Goal: Task Accomplishment & Management: Complete application form

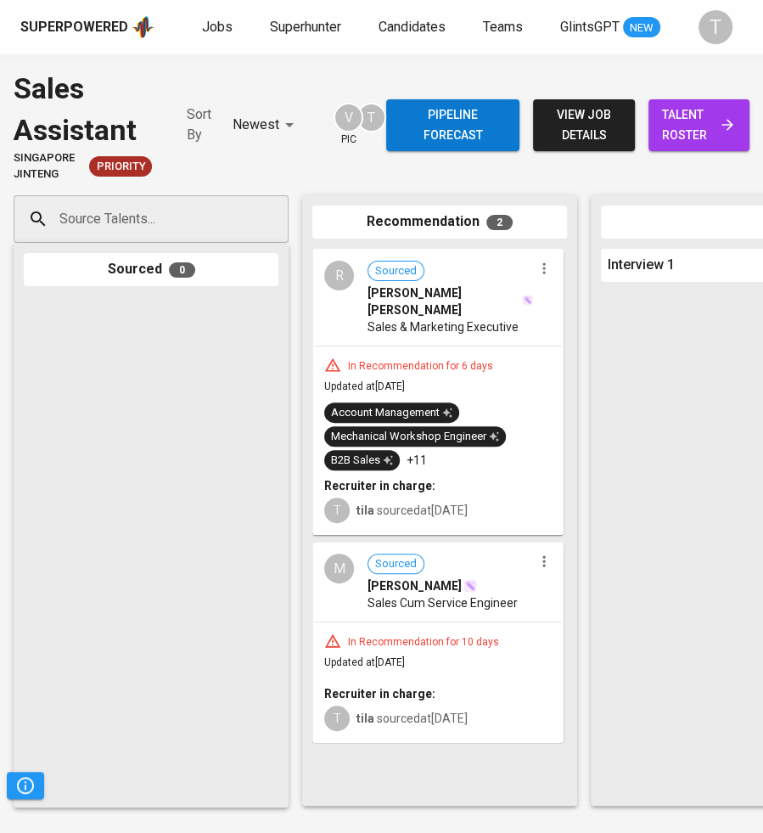
click at [197, 217] on input "Source Talents..." at bounding box center [144, 219] width 178 height 32
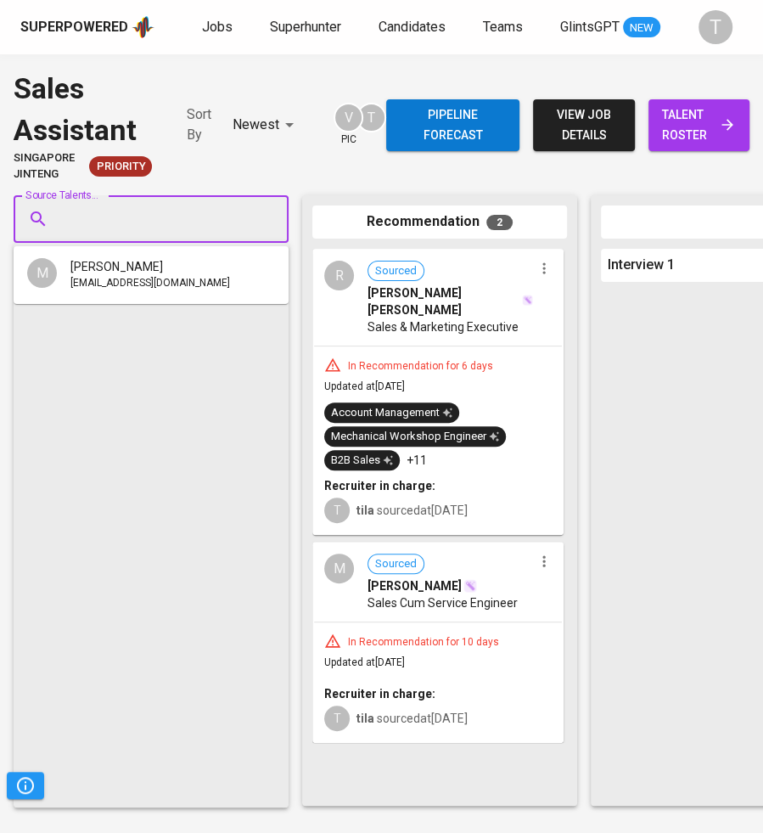
paste input "tewjiahe70@gmail.com"
type input "tewjiahe70@gmail.com"
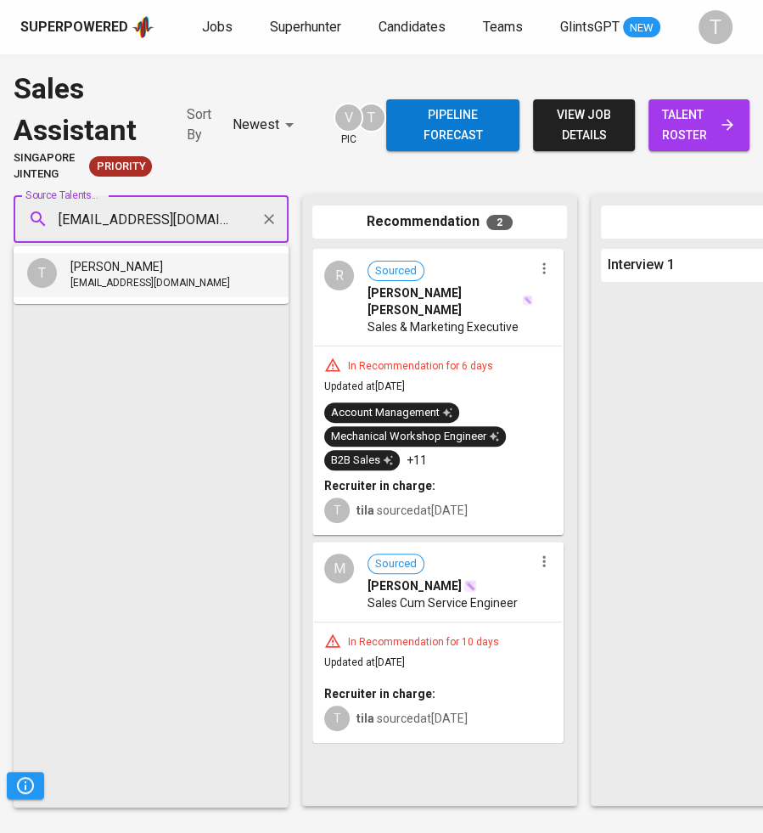
click at [168, 268] on div "TEW JIAHE" at bounding box center [150, 266] width 160 height 17
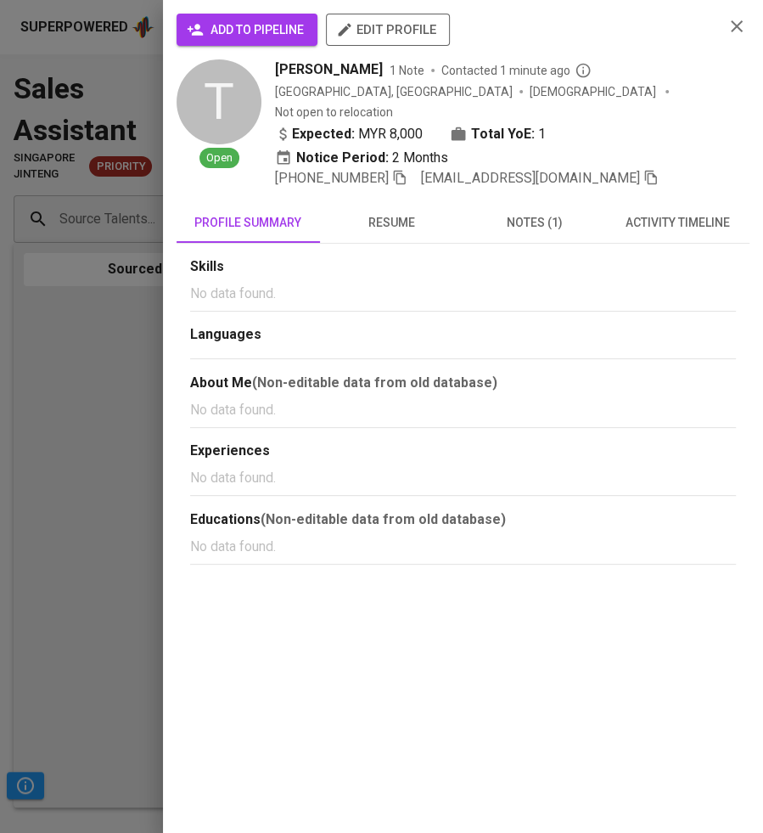
click at [242, 26] on span "add to pipeline" at bounding box center [247, 30] width 114 height 21
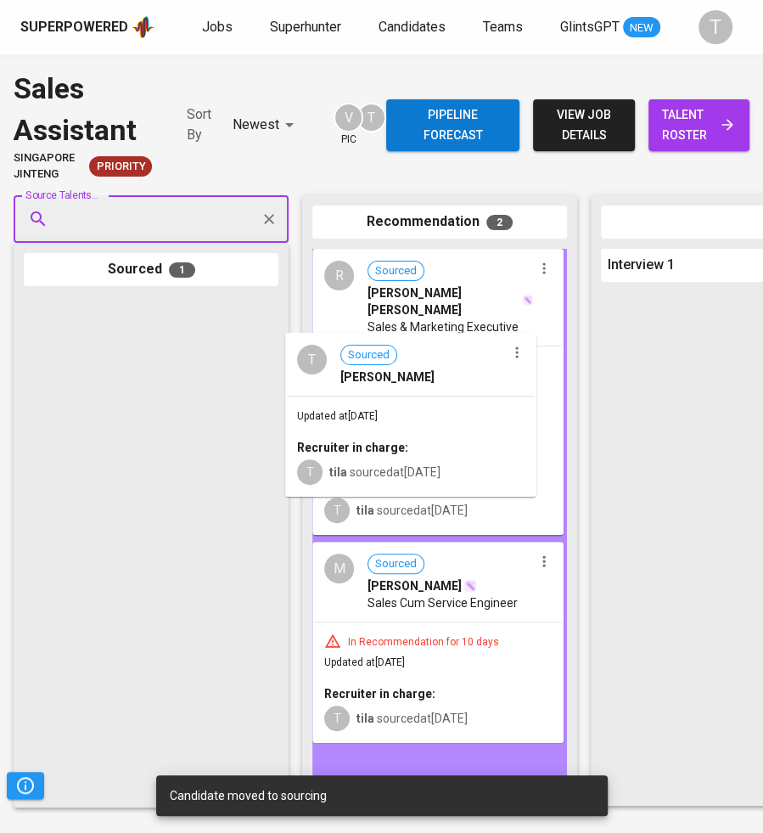
drag, startPoint x: 270, startPoint y: 380, endPoint x: 466, endPoint y: 404, distance: 197.6
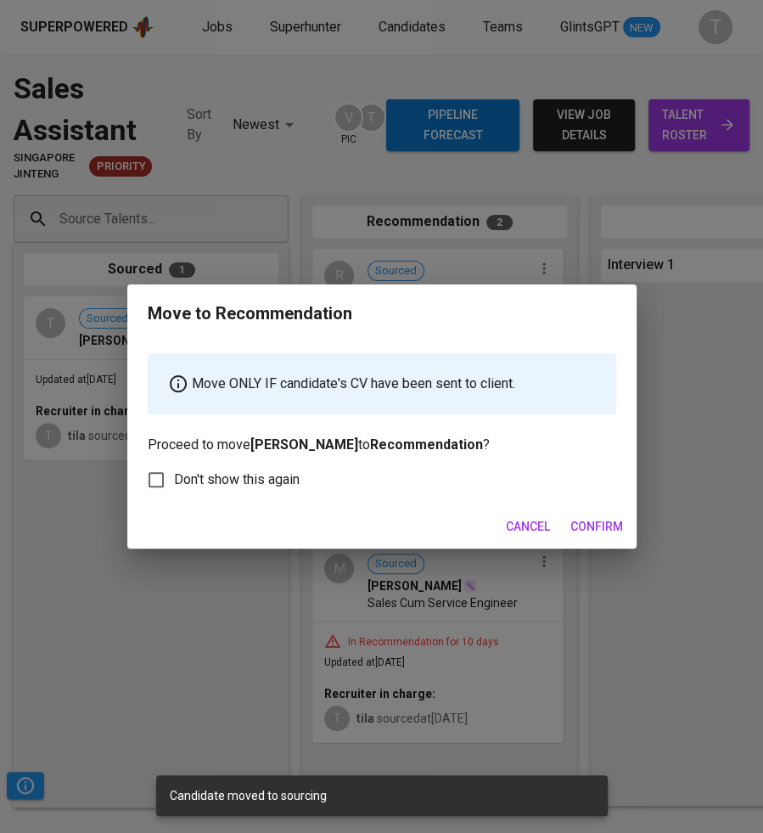
click at [606, 520] on span "Confirm" at bounding box center [597, 526] width 53 height 21
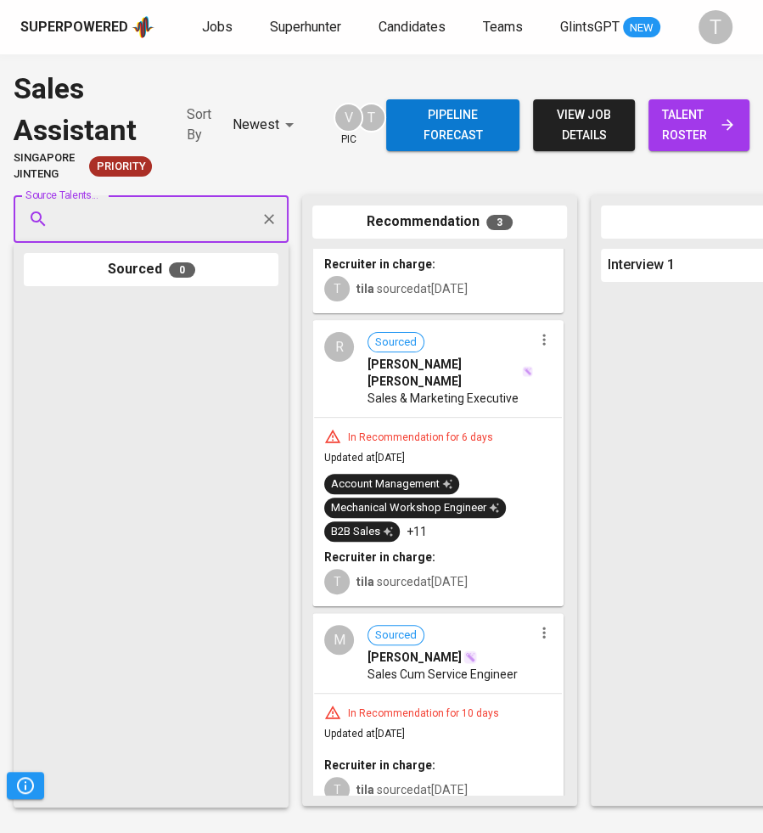
scroll to position [129, 0]
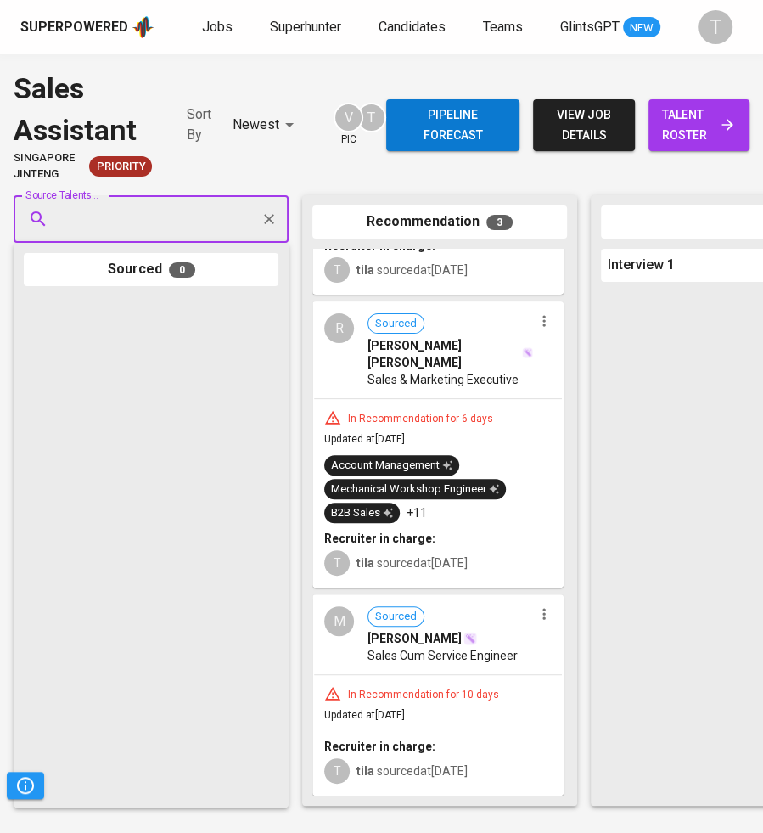
click at [540, 605] on icon "button" at bounding box center [544, 613] width 17 height 17
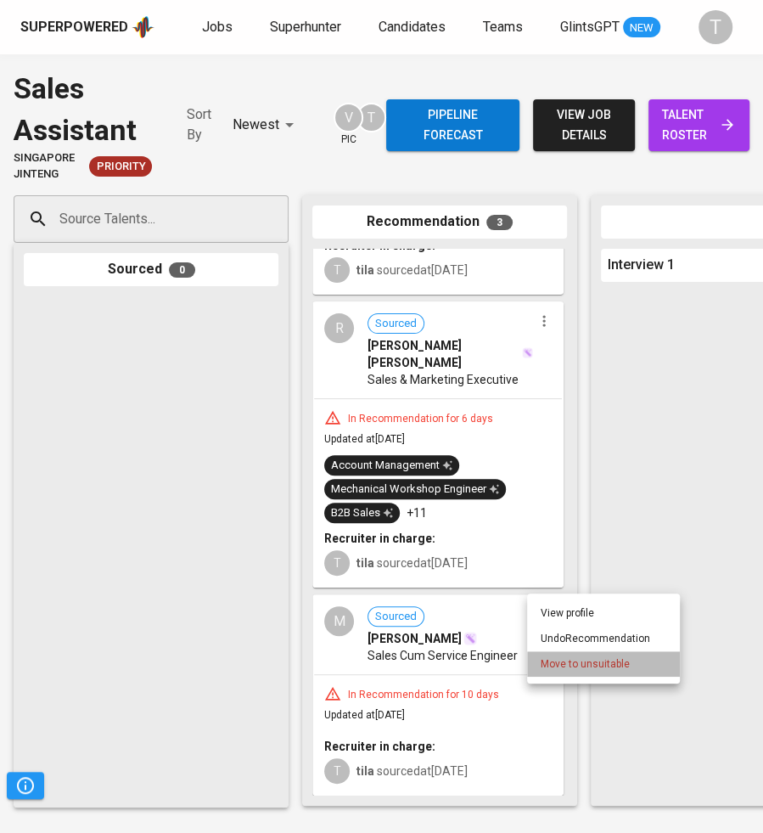
click at [559, 655] on li "Move to unsuitable" at bounding box center [603, 663] width 153 height 25
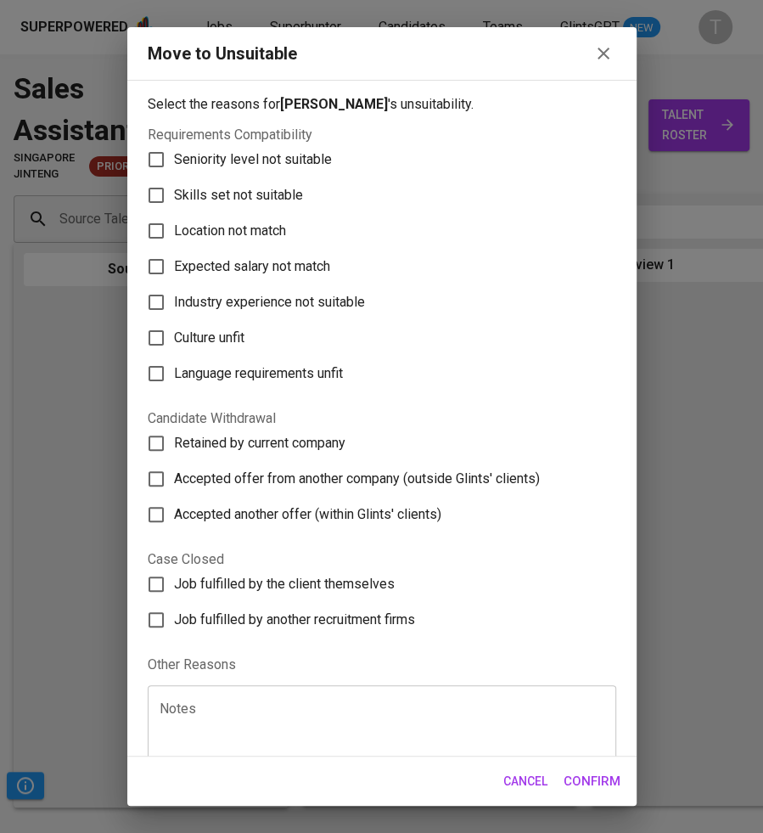
click at [266, 472] on span "Accepted offer from another company (outside Glints' clients)" at bounding box center [357, 479] width 366 height 20
click at [174, 472] on input "Accepted offer from another company (outside Glints' clients)" at bounding box center [156, 479] width 36 height 36
checkbox input "true"
click at [578, 767] on button "Confirm" at bounding box center [592, 781] width 76 height 36
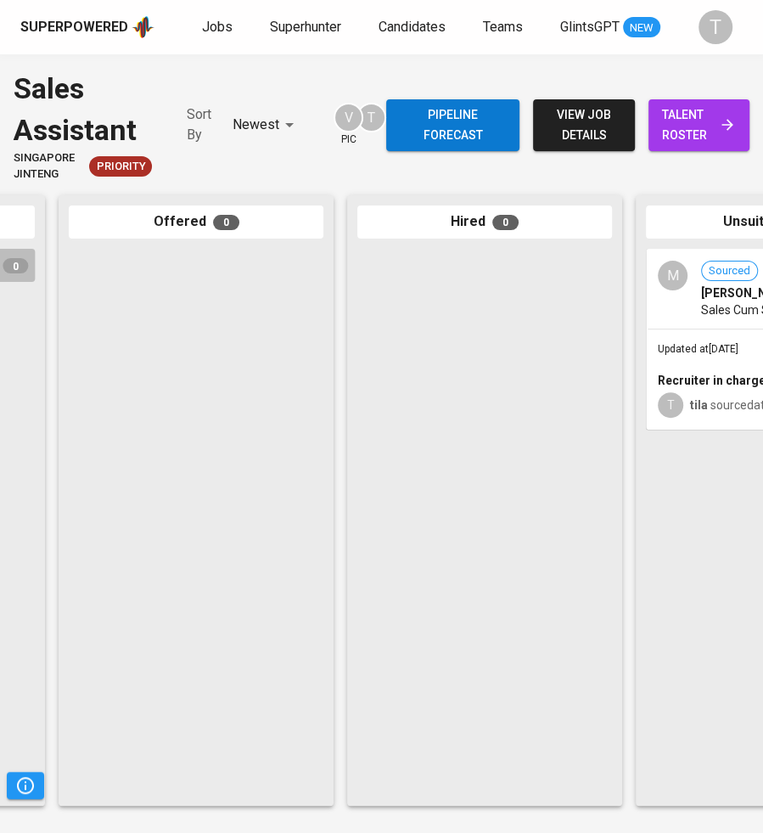
scroll to position [0, 1257]
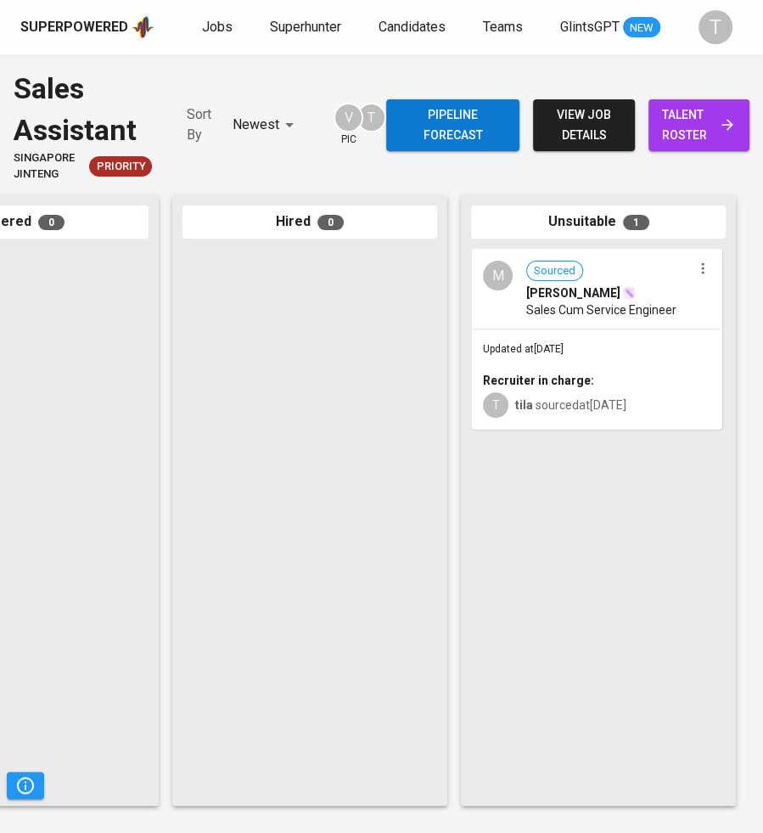
click at [693, 130] on span "talent roster" at bounding box center [699, 125] width 74 height 42
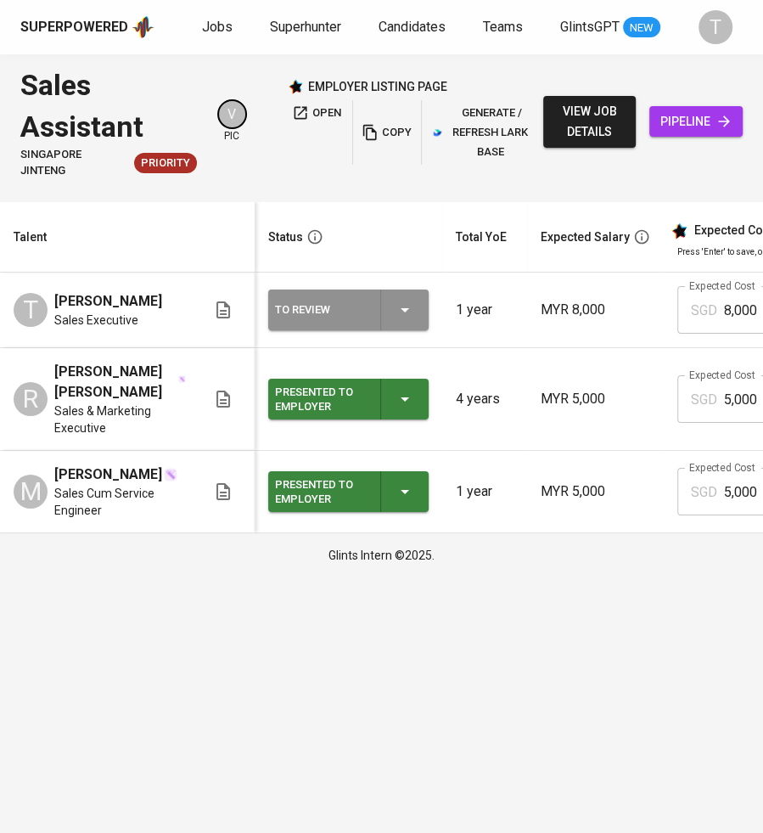
click at [413, 312] on icon "button" at bounding box center [405, 310] width 20 height 20
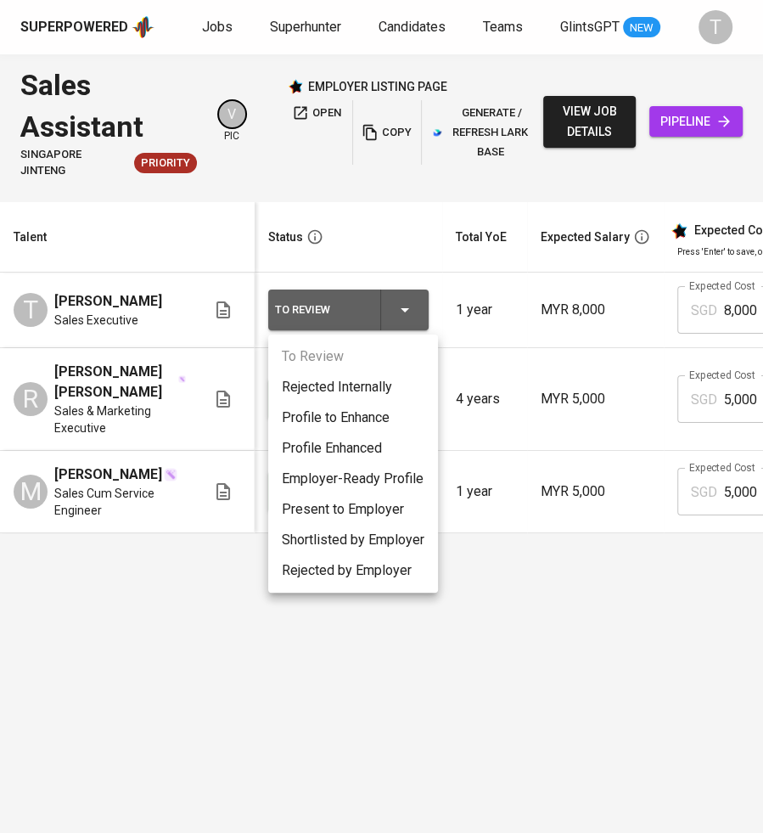
click at [346, 503] on li "Present to Employer" at bounding box center [353, 509] width 170 height 31
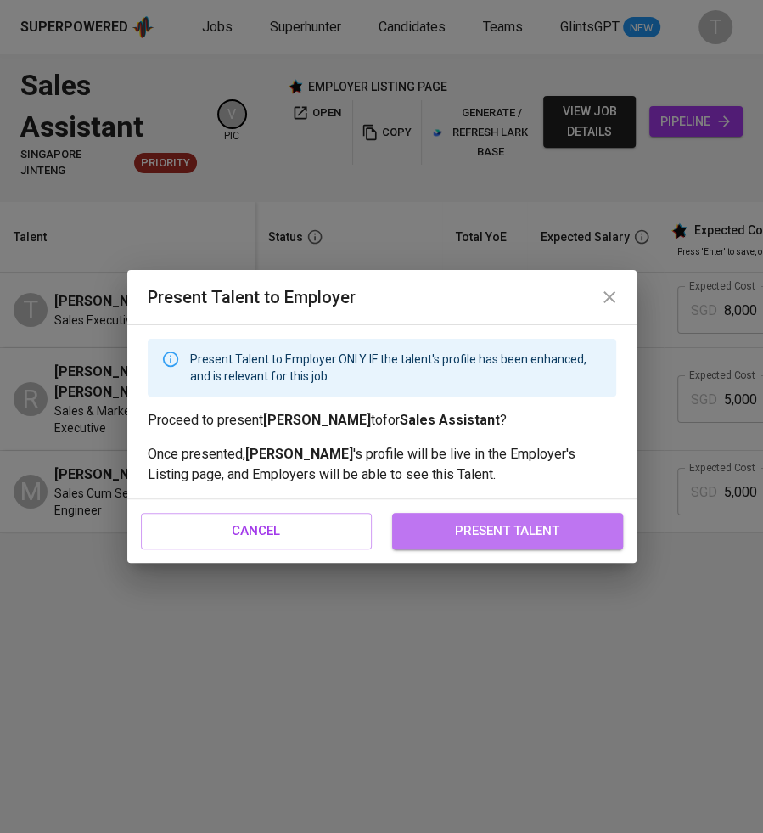
click at [502, 536] on span "present talent" at bounding box center [508, 531] width 194 height 22
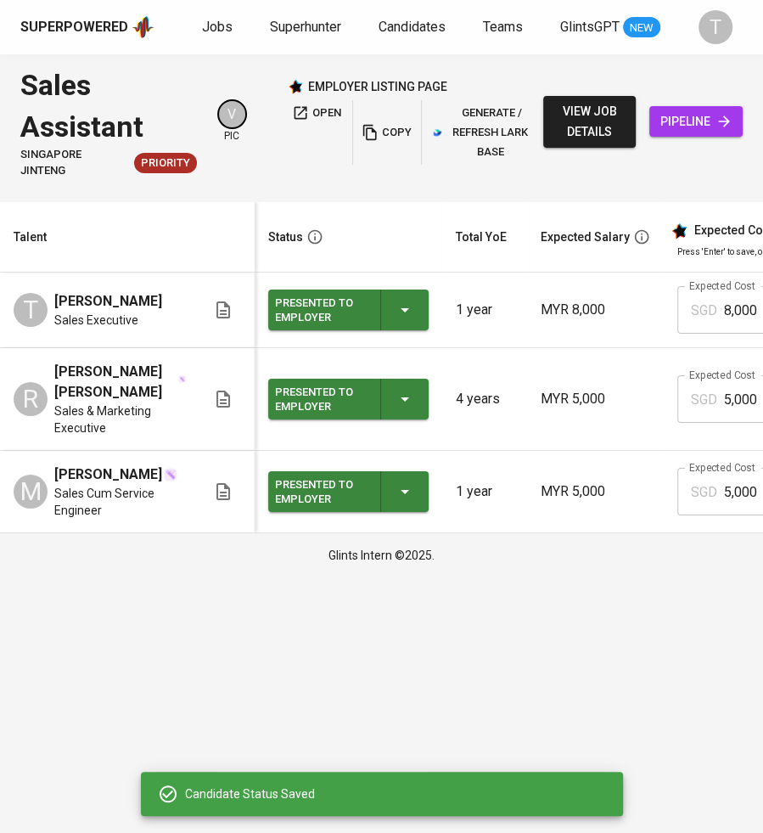
click at [408, 502] on icon "button" at bounding box center [405, 491] width 20 height 20
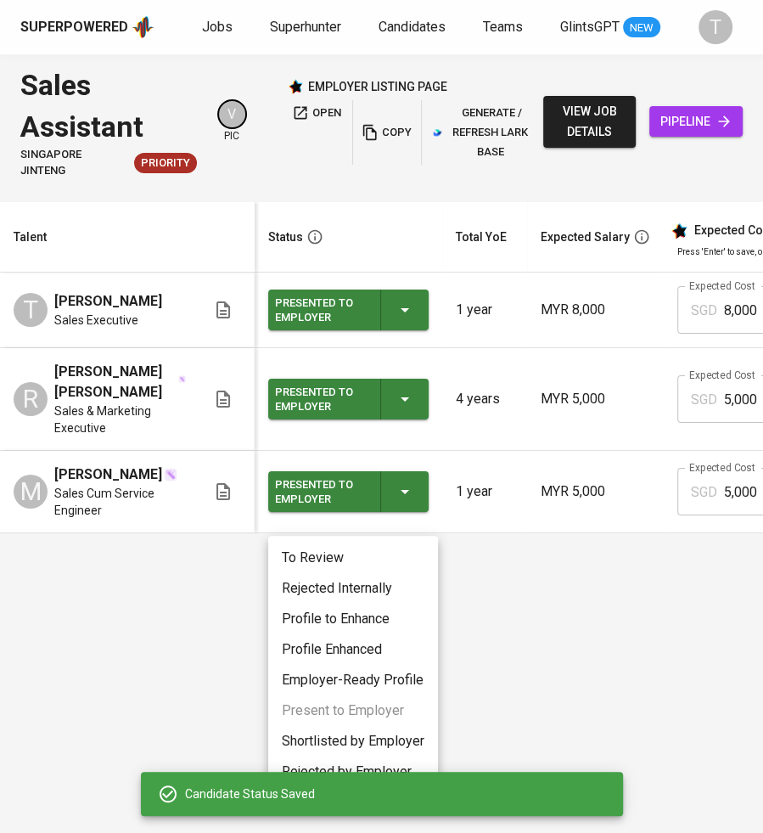
click at [376, 587] on li "Rejected Internally" at bounding box center [353, 588] width 170 height 31
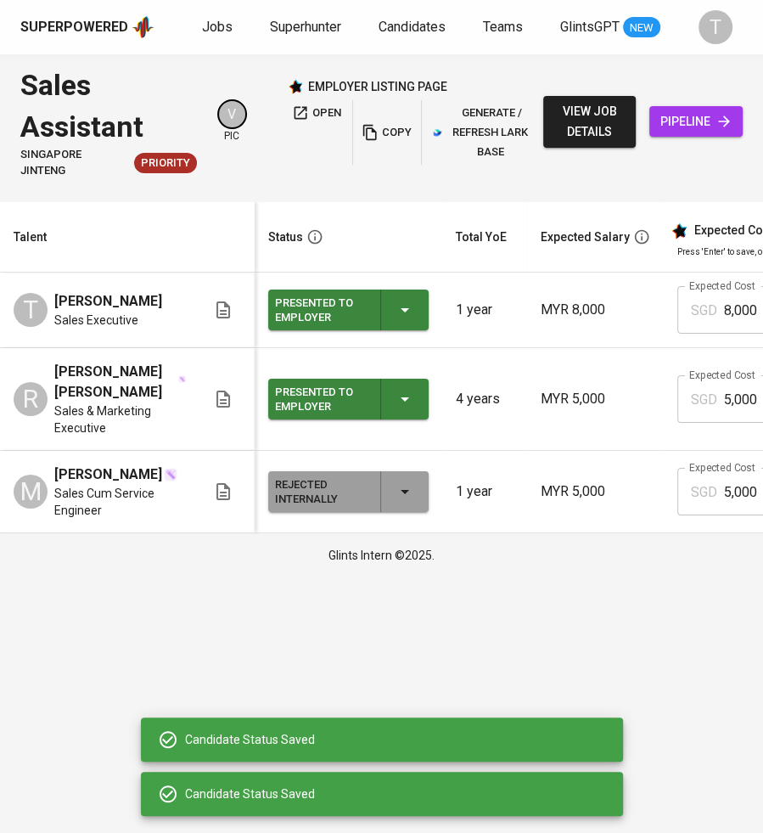
click at [412, 398] on icon "button" at bounding box center [405, 399] width 20 height 20
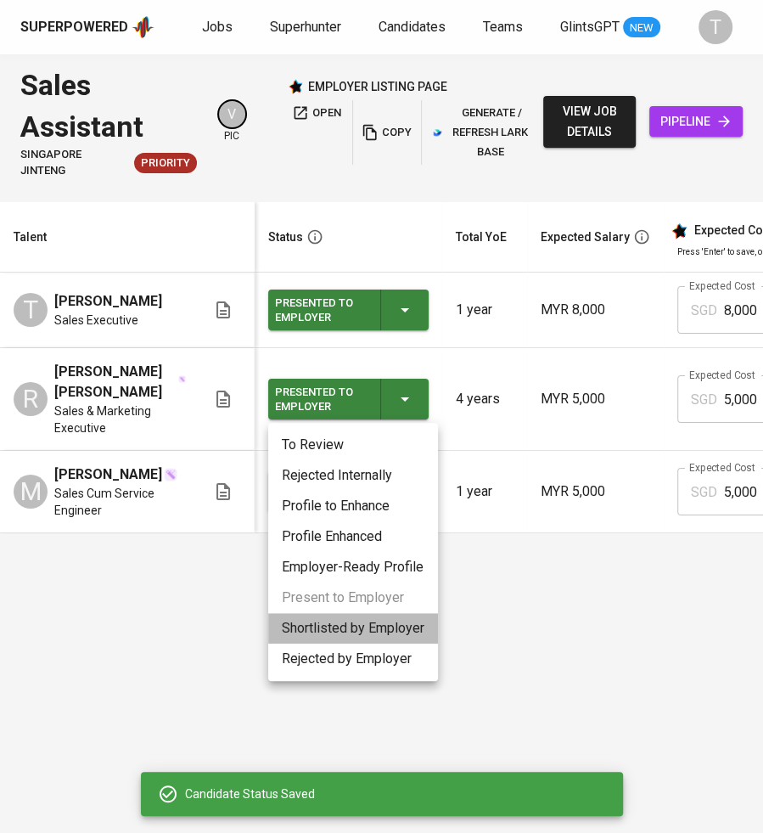
click at [331, 627] on li "Shortlisted by Employer" at bounding box center [353, 628] width 170 height 31
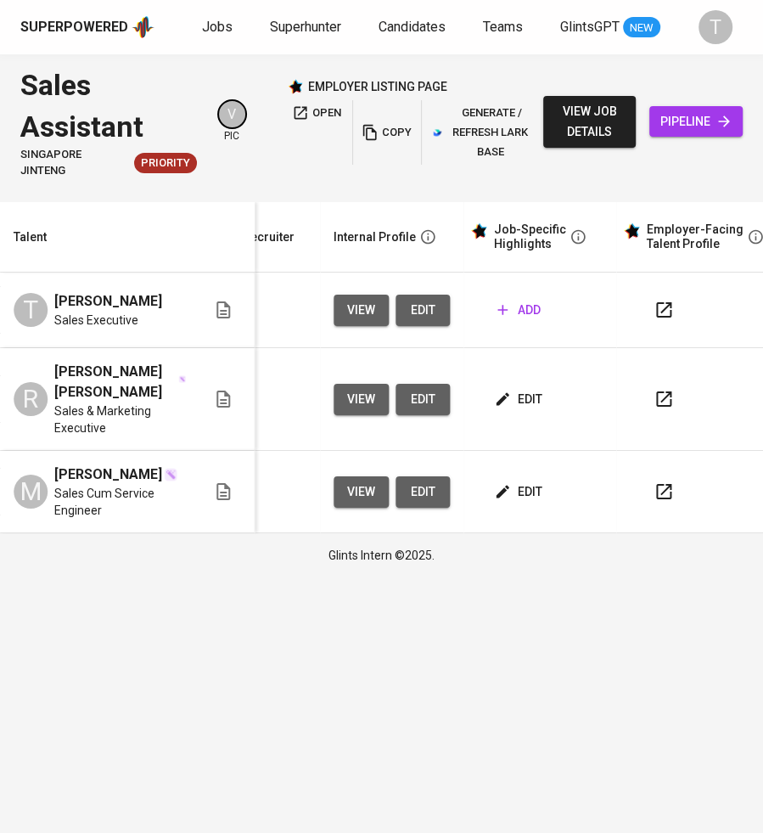
scroll to position [0, 686]
click at [512, 311] on span "add" at bounding box center [517, 310] width 43 height 21
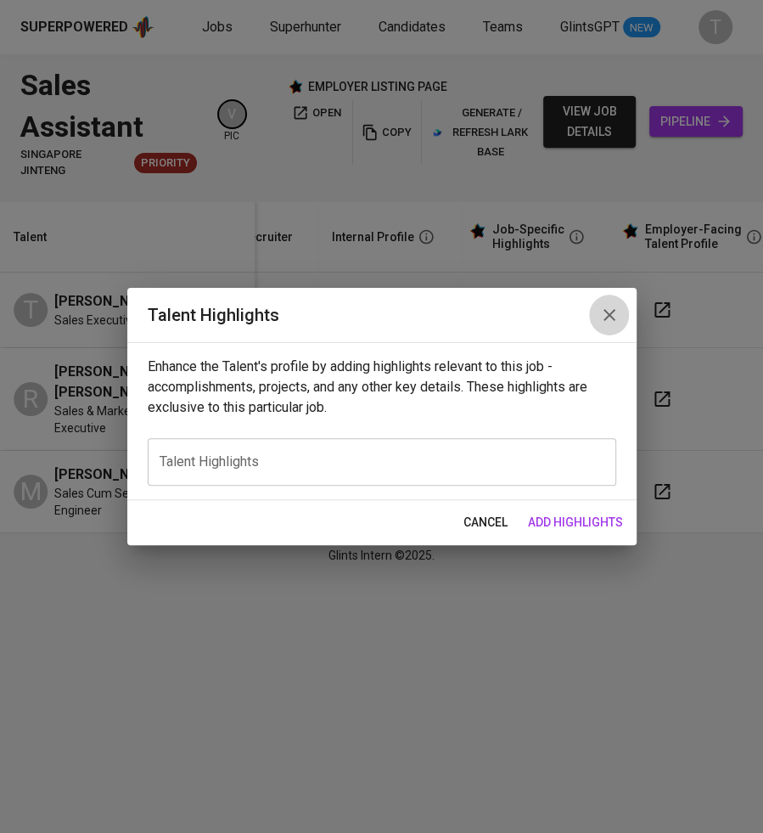
click at [604, 314] on icon "button" at bounding box center [609, 315] width 20 height 20
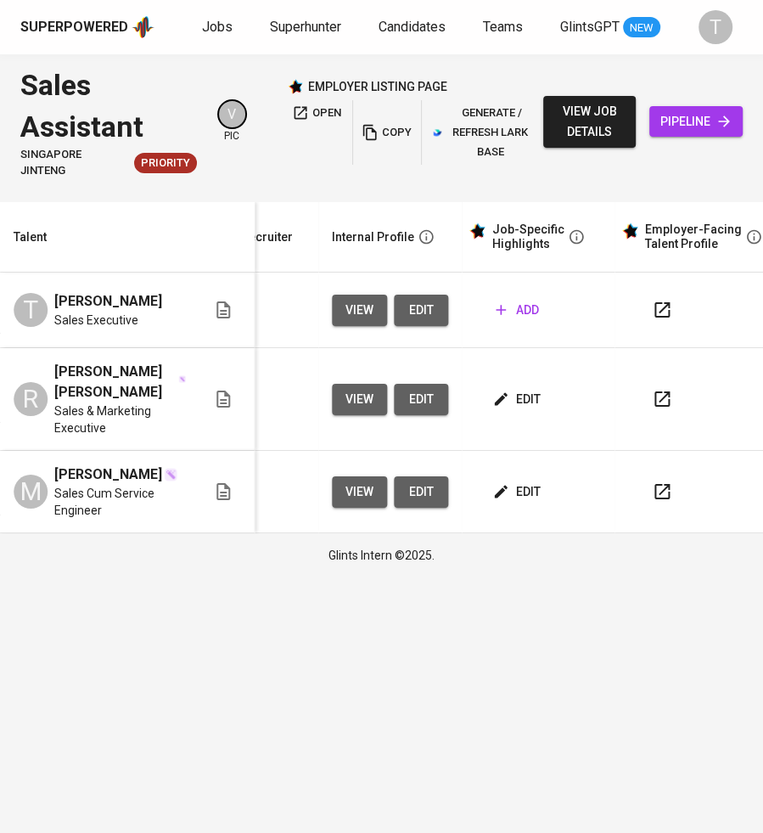
click at [516, 395] on span "edit" at bounding box center [518, 399] width 45 height 21
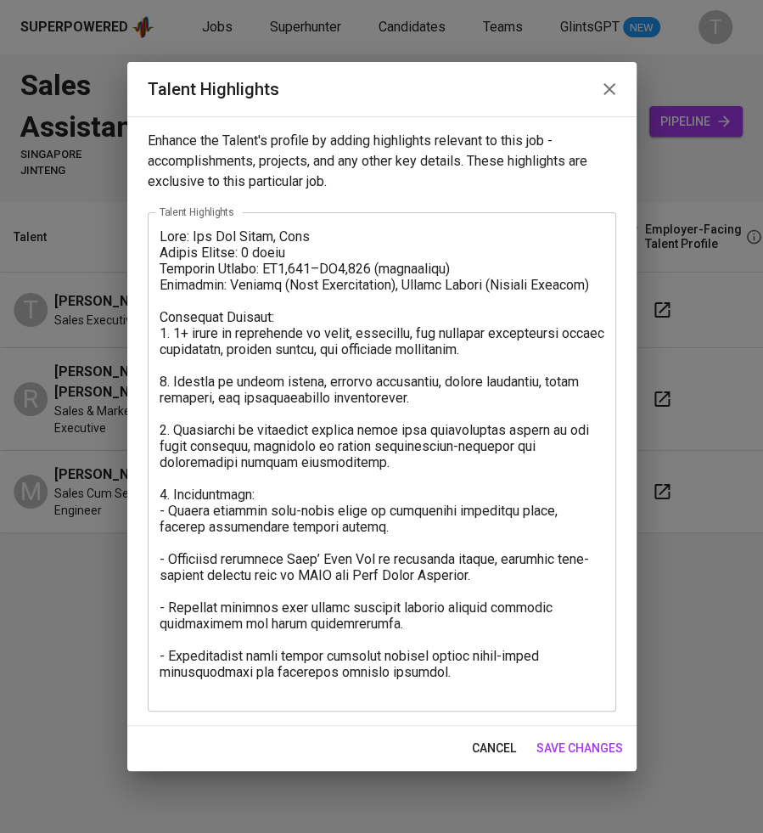
drag, startPoint x: 155, startPoint y: 233, endPoint x: 502, endPoint y: 624, distance: 522.0
click at [502, 623] on div "x Talent Highlights" at bounding box center [382, 461] width 469 height 499
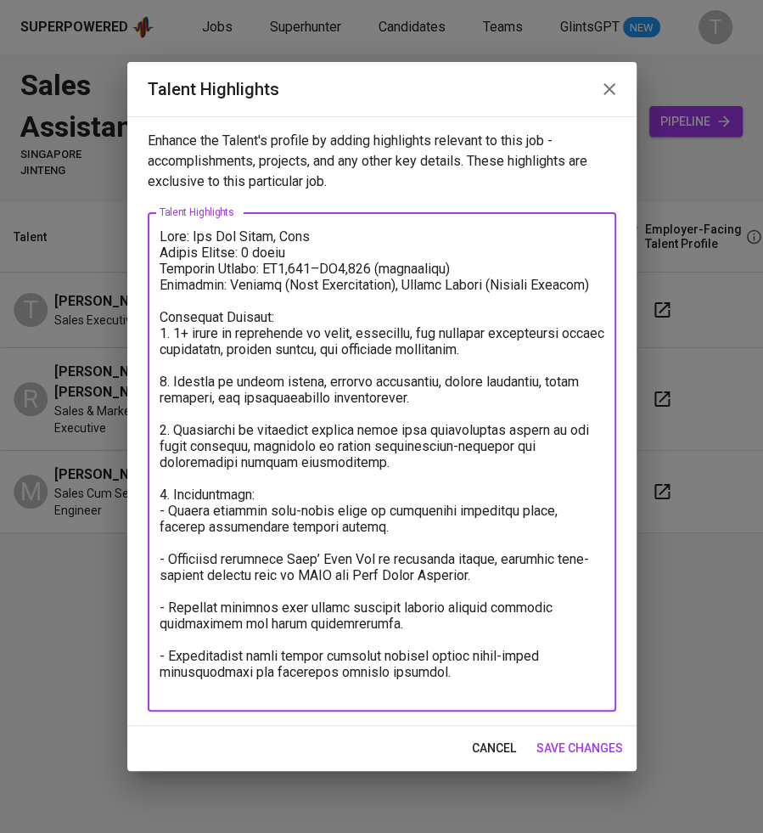
drag, startPoint x: 450, startPoint y: 678, endPoint x: 132, endPoint y: 199, distance: 575.0
click at [132, 199] on div "Enhance the Talent's profile by adding highlights relevant to this job - accomp…" at bounding box center [381, 421] width 509 height 610
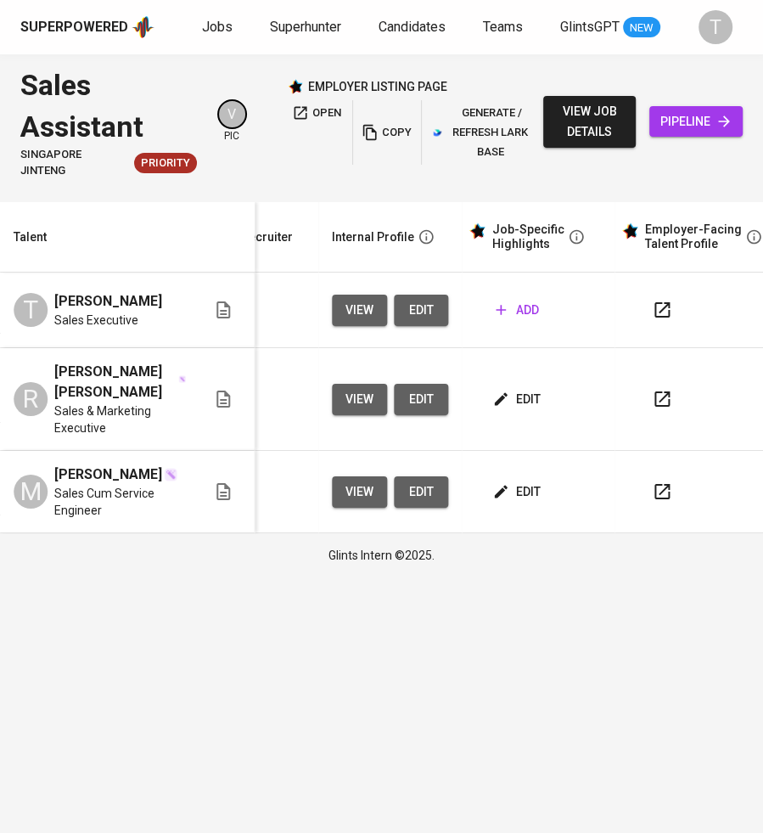
click at [501, 305] on icon "button" at bounding box center [500, 309] width 17 height 17
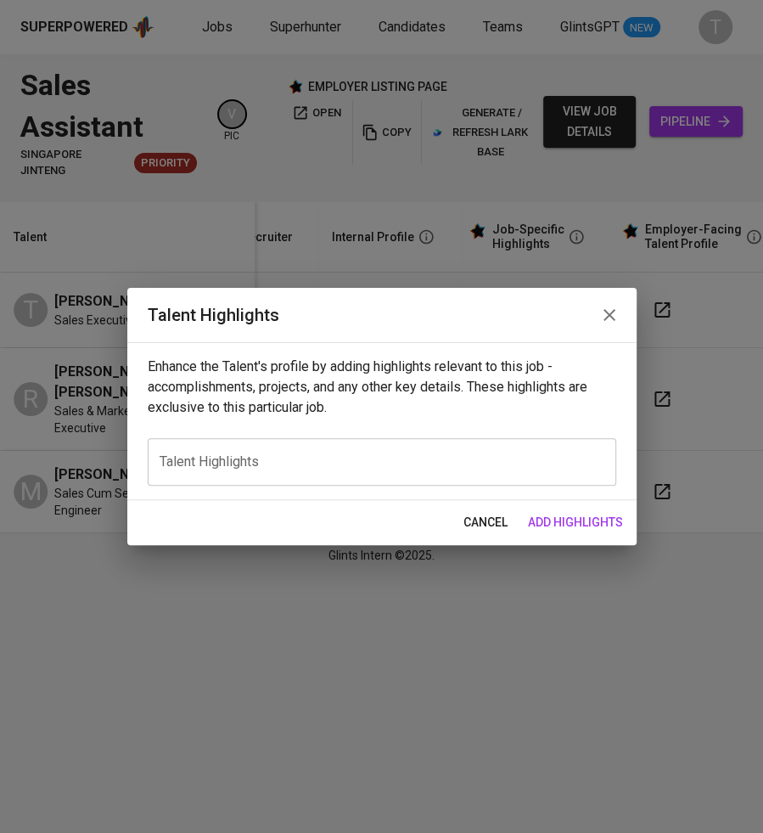
click at [293, 455] on textarea at bounding box center [382, 462] width 445 height 16
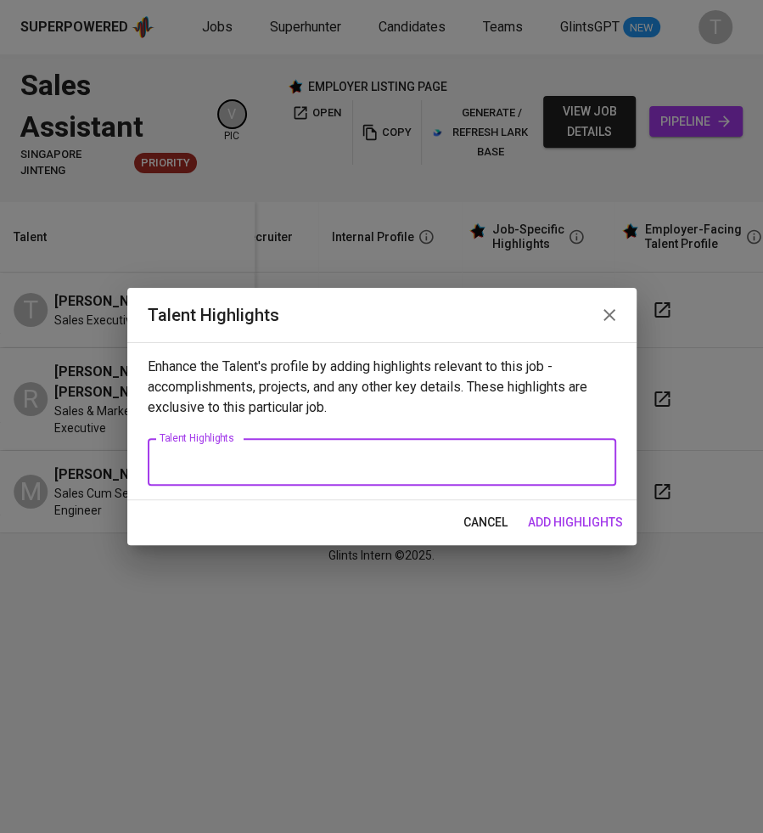
paste textarea "Name: Tew Jiahe Notice Period: Immediate (currently employed, but only recently…"
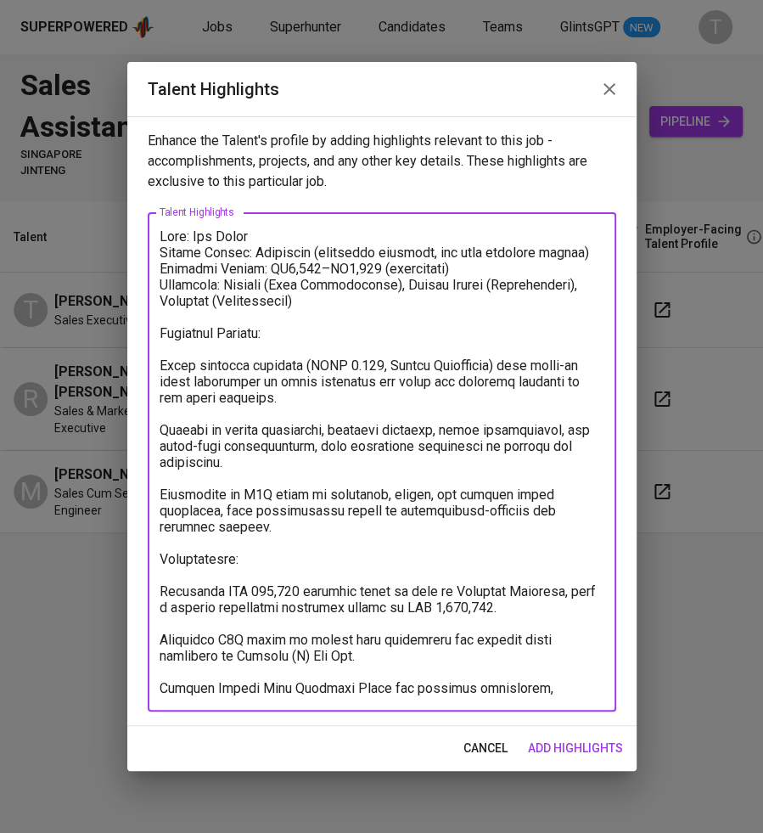
drag, startPoint x: 246, startPoint y: 253, endPoint x: 586, endPoint y: 250, distance: 339.6
click at [586, 250] on textarea at bounding box center [382, 462] width 445 height 468
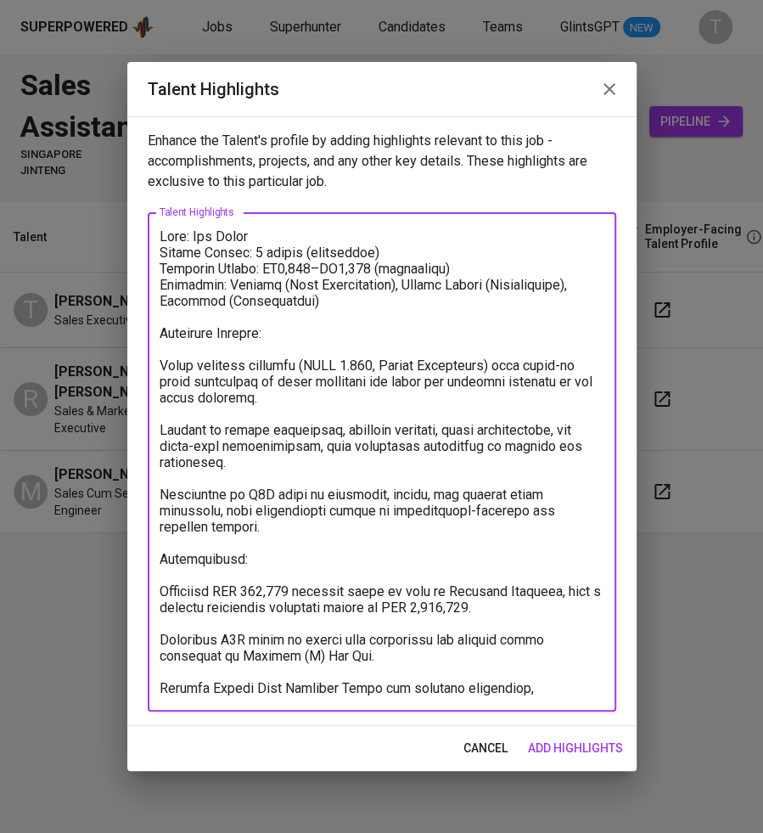
click at [290, 267] on textarea at bounding box center [382, 462] width 445 height 468
drag, startPoint x: 161, startPoint y: 365, endPoint x: 174, endPoint y: 370, distance: 13.7
click at [164, 367] on textarea at bounding box center [382, 462] width 445 height 468
drag, startPoint x: 562, startPoint y: 365, endPoint x: 175, endPoint y: 363, distance: 387.2
click at [175, 363] on textarea at bounding box center [382, 462] width 445 height 468
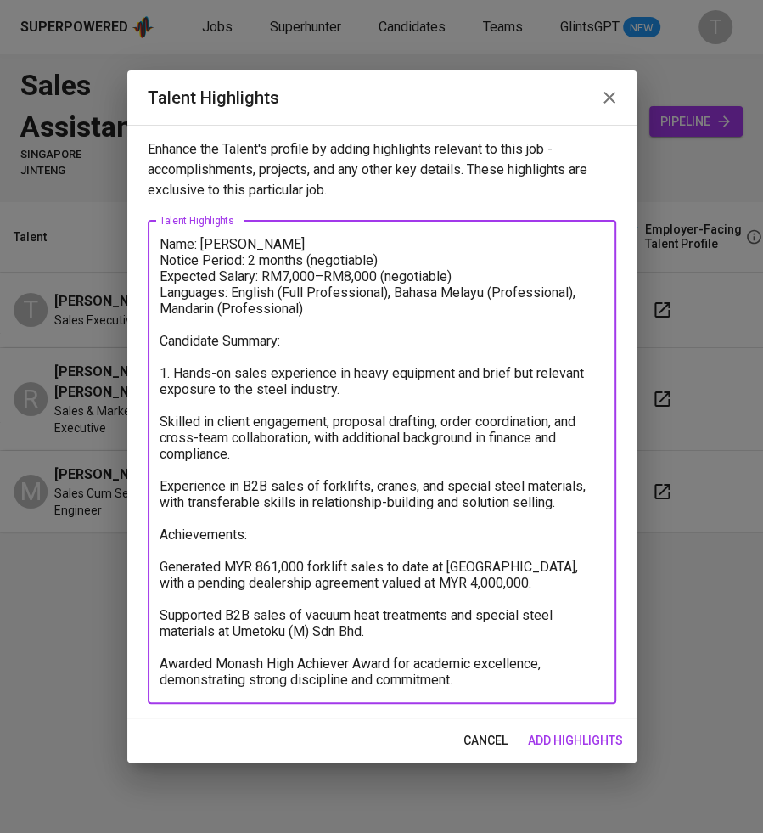
click at [498, 373] on textarea "Name: Tew Jiahe Notice Period: 2 months (negotiable) Expected Salary: RM7,000–R…" at bounding box center [382, 462] width 445 height 452
click at [529, 373] on textarea "Name: Tew Jiahe Notice Period: 2 months (negotiable) Expected Salary: RM7,000–R…" at bounding box center [382, 462] width 445 height 452
drag, startPoint x: 536, startPoint y: 374, endPoint x: 483, endPoint y: 378, distance: 52.7
click at [483, 378] on textarea "Name: Tew Jiahe Notice Period: 2 months (negotiable) Expected Salary: RM7,000–R…" at bounding box center [382, 462] width 445 height 452
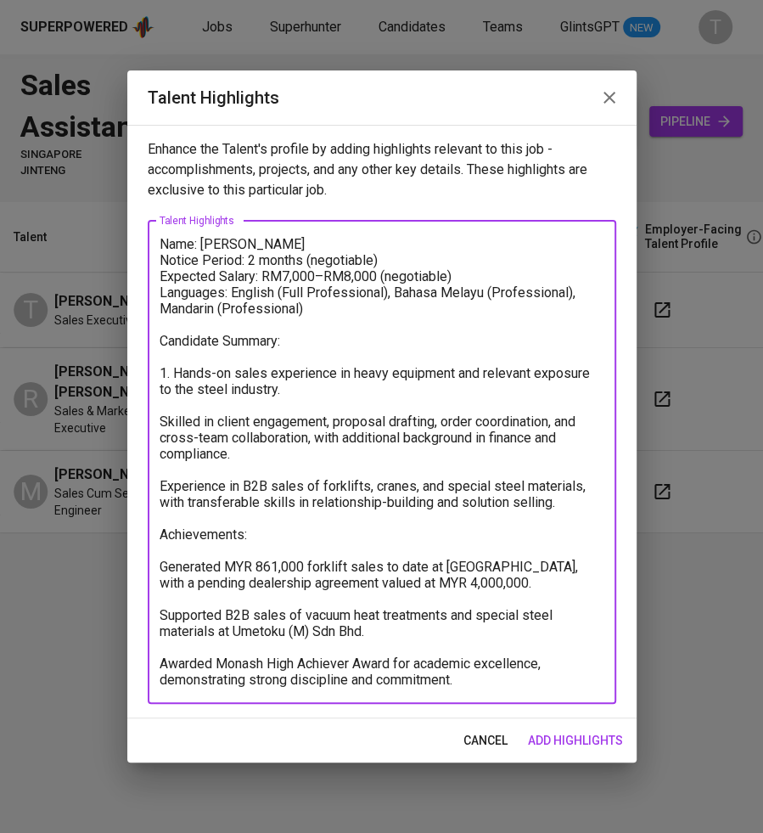
click at [162, 423] on textarea "Name: Tew Jiahe Notice Period: 2 months (negotiable) Expected Salary: RM7,000–R…" at bounding box center [382, 462] width 445 height 452
drag, startPoint x: 158, startPoint y: 486, endPoint x: 189, endPoint y: 499, distance: 34.2
click at [162, 490] on textarea "Name: Tew Jiahe Notice Period: 2 months (negotiable) Expected Salary: RM7,000–R…" at bounding box center [382, 462] width 445 height 452
drag, startPoint x: 160, startPoint y: 568, endPoint x: 192, endPoint y: 594, distance: 41.6
click at [166, 574] on textarea "Name: Tew Jiahe Notice Period: 2 months (negotiable) Expected Salary: RM7,000–R…" at bounding box center [382, 462] width 445 height 452
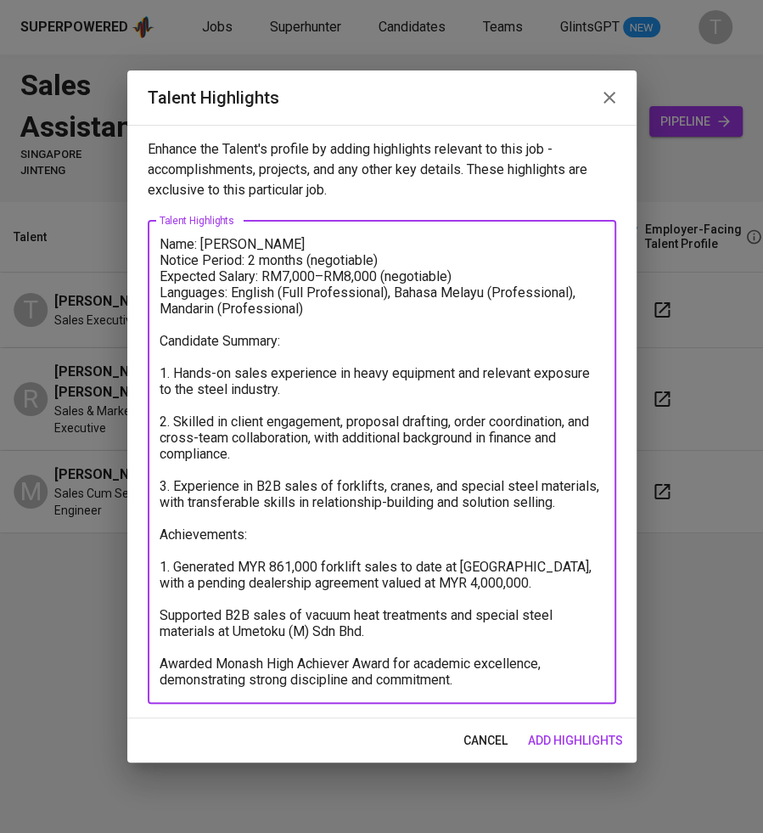
drag, startPoint x: 175, startPoint y: 616, endPoint x: 204, endPoint y: 635, distance: 34.4
click at [175, 616] on textarea "Name: Tew Jiahe Notice Period: 2 months (negotiable) Expected Salary: RM7,000–R…" at bounding box center [382, 462] width 445 height 452
drag, startPoint x: 163, startPoint y: 663, endPoint x: 192, endPoint y: 679, distance: 33.1
click at [166, 665] on textarea "Name: Tew Jiahe Notice Period: 2 months (negotiable) Expected Salary: RM7,000–R…" at bounding box center [382, 462] width 445 height 452
drag, startPoint x: 488, startPoint y: 686, endPoint x: 195, endPoint y: 644, distance: 295.9
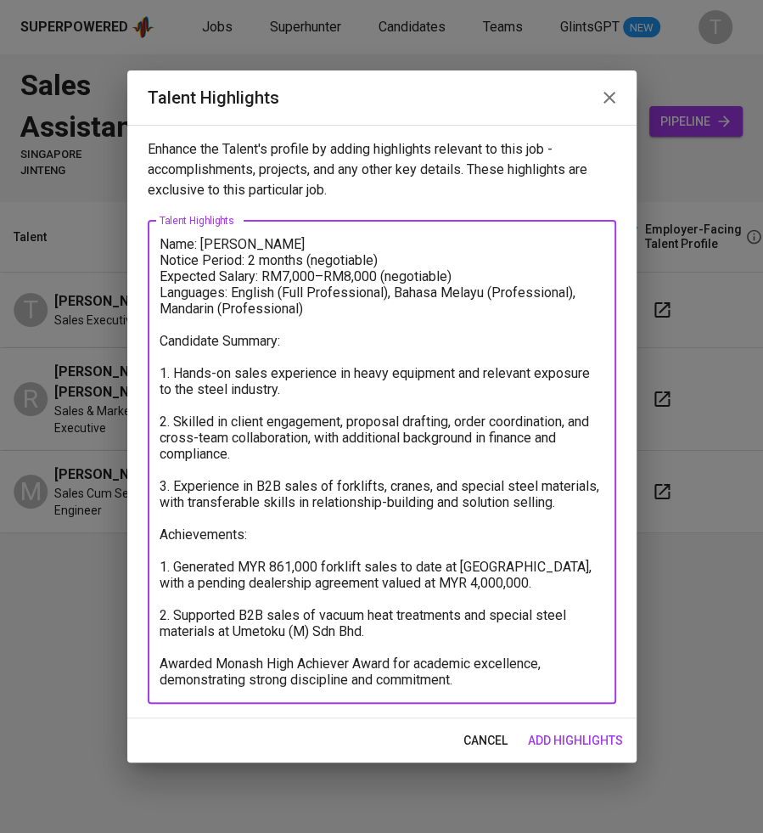
click at [195, 644] on textarea "Name: Tew Jiahe Notice Period: 2 months (negotiable) Expected Salary: RM7,000–R…" at bounding box center [382, 462] width 445 height 452
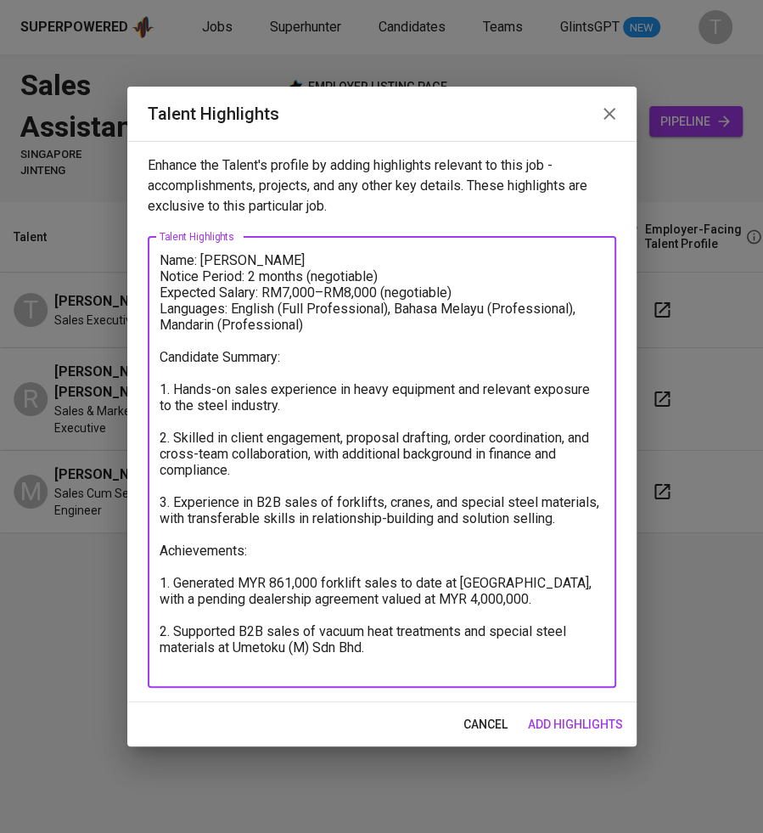
type textarea "Name: Tew Jiahe Notice Period: 2 months (negotiable) Expected Salary: RM7,000–R…"
click at [567, 725] on span "add highlights" at bounding box center [575, 724] width 95 height 21
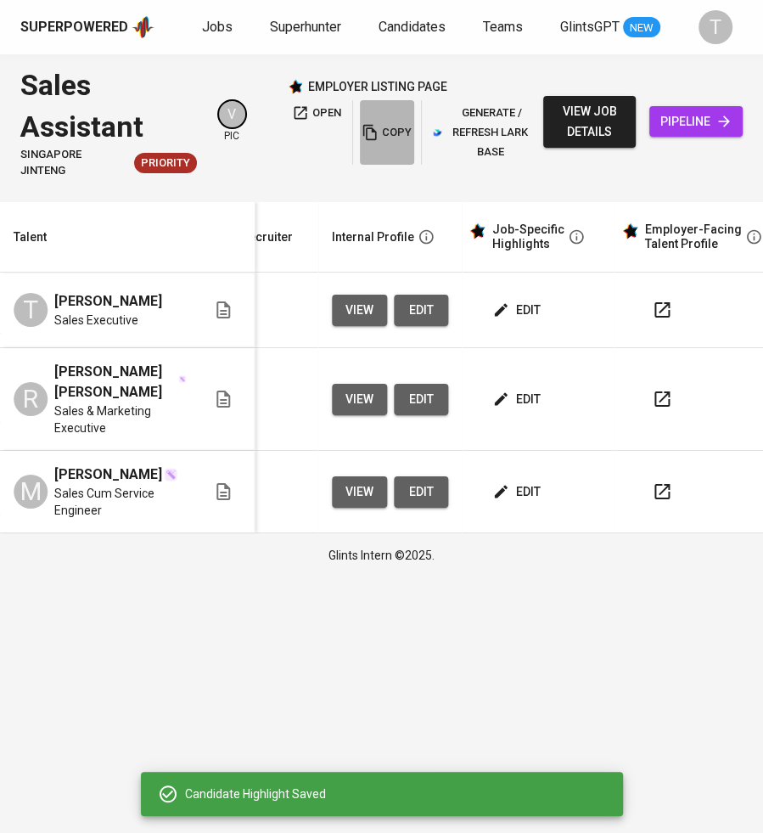
click at [374, 121] on button "copy" at bounding box center [387, 132] width 54 height 65
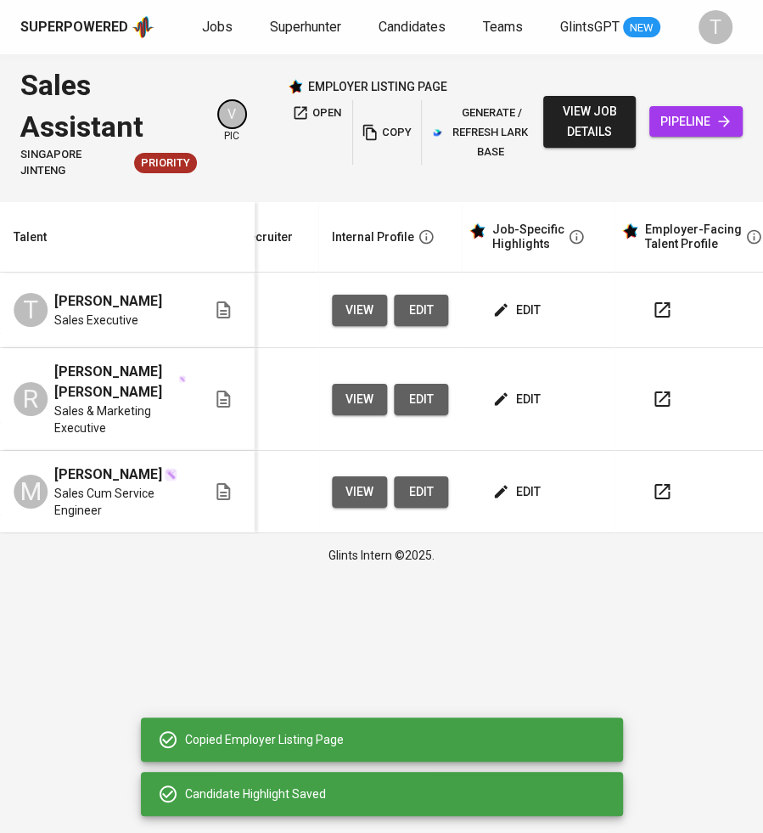
click at [689, 577] on html "Superpowered Jobs Superhunter Candidates Teams GlintsGPT NEW T Sales Assistant …" at bounding box center [381, 288] width 763 height 577
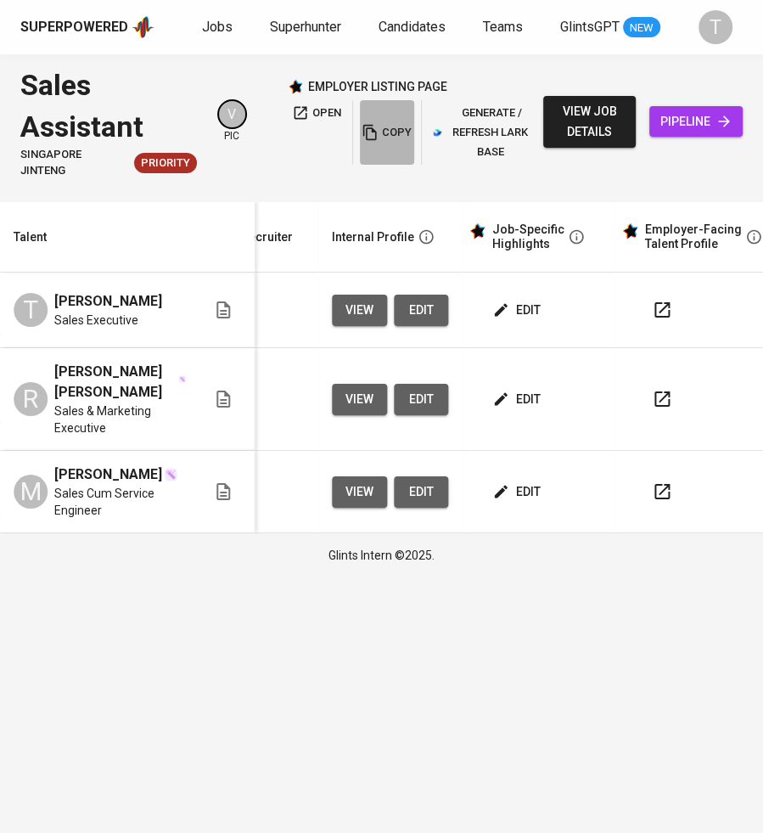
click at [392, 120] on button "copy" at bounding box center [387, 132] width 54 height 65
click at [652, 302] on icon "button" at bounding box center [662, 310] width 20 height 20
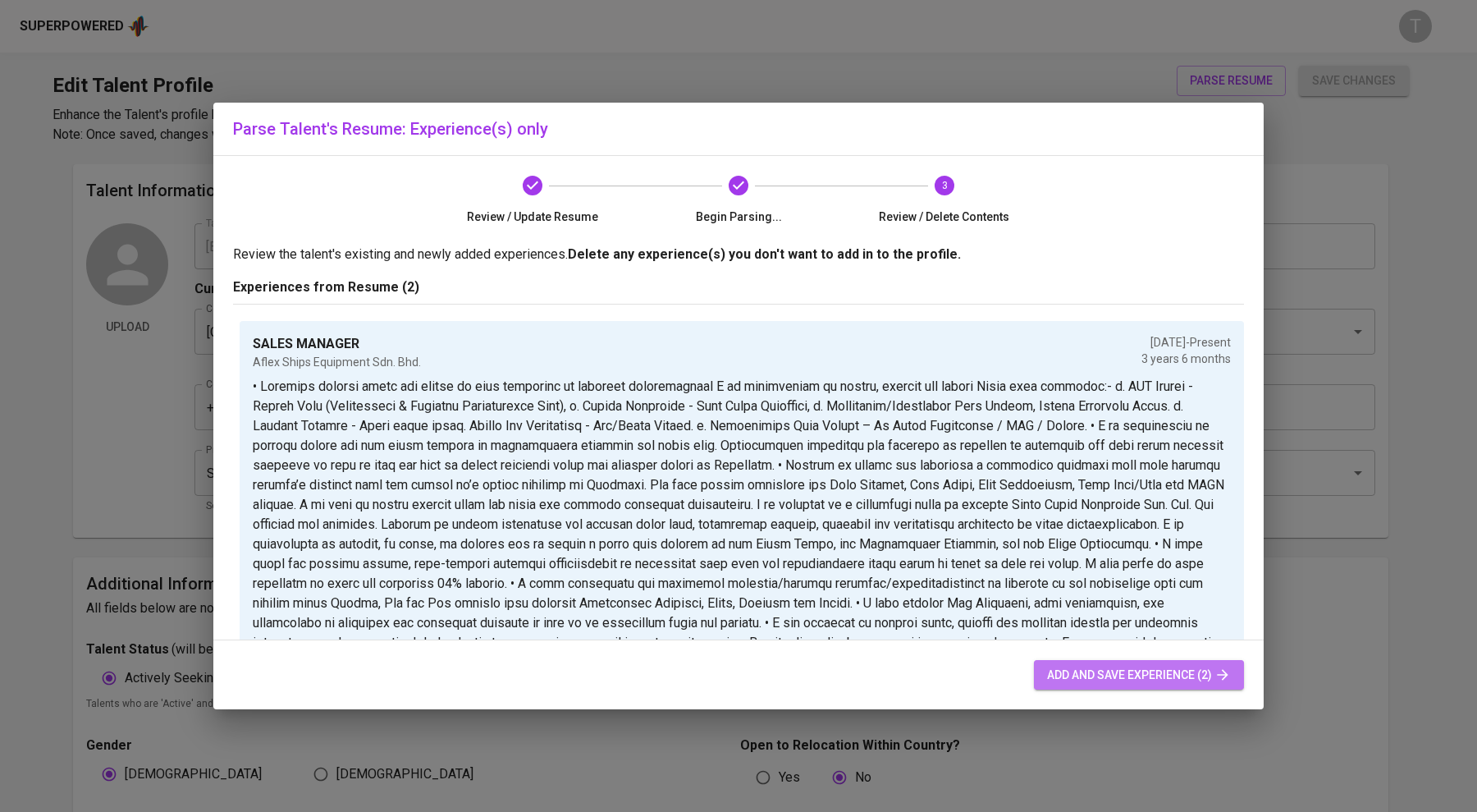
click at [1178, 663] on button "add and save experience (2)" at bounding box center [1139, 675] width 210 height 30
click at [1179, 669] on span "add and save experience (2)" at bounding box center [1139, 675] width 184 height 20
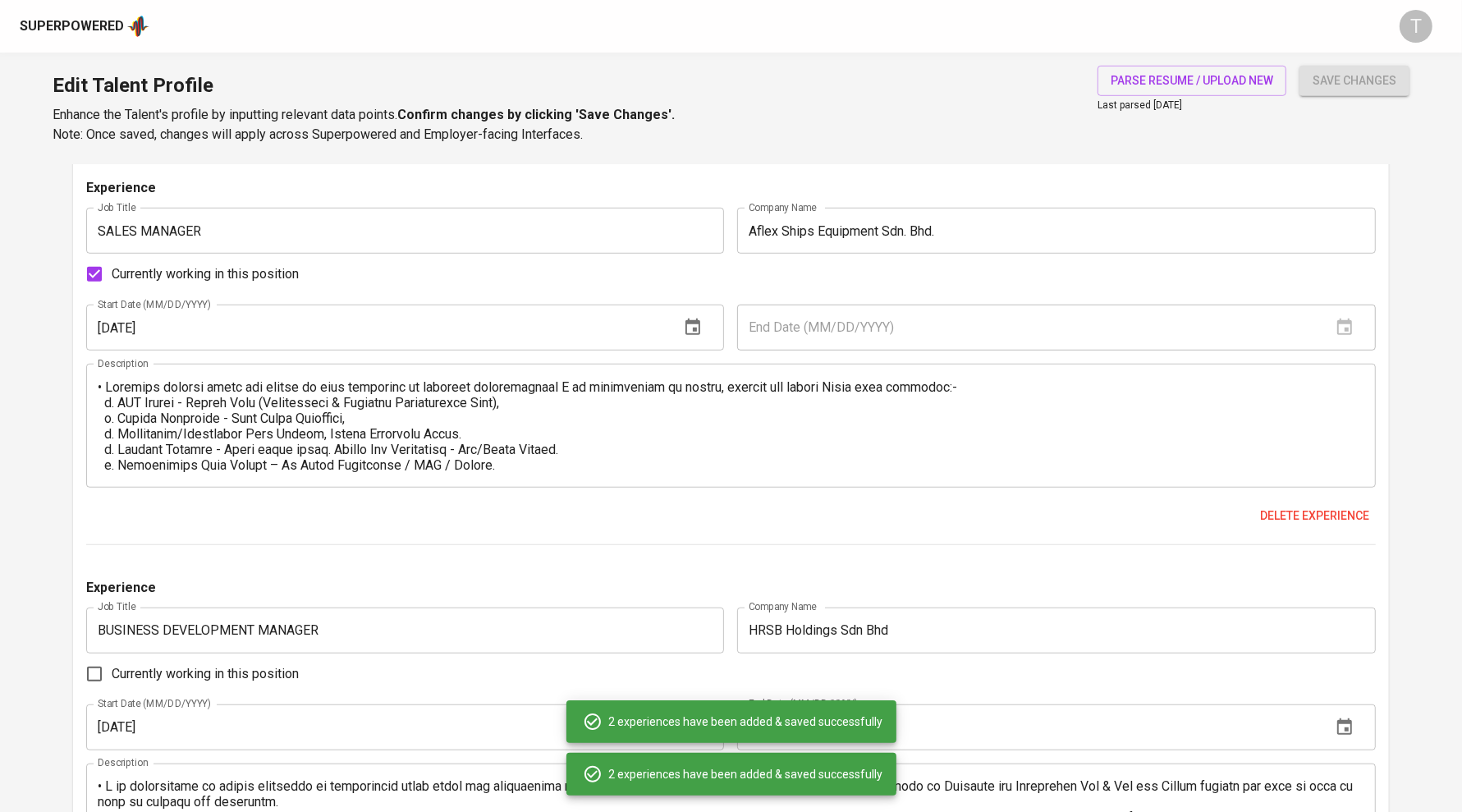
scroll to position [1009, 0]
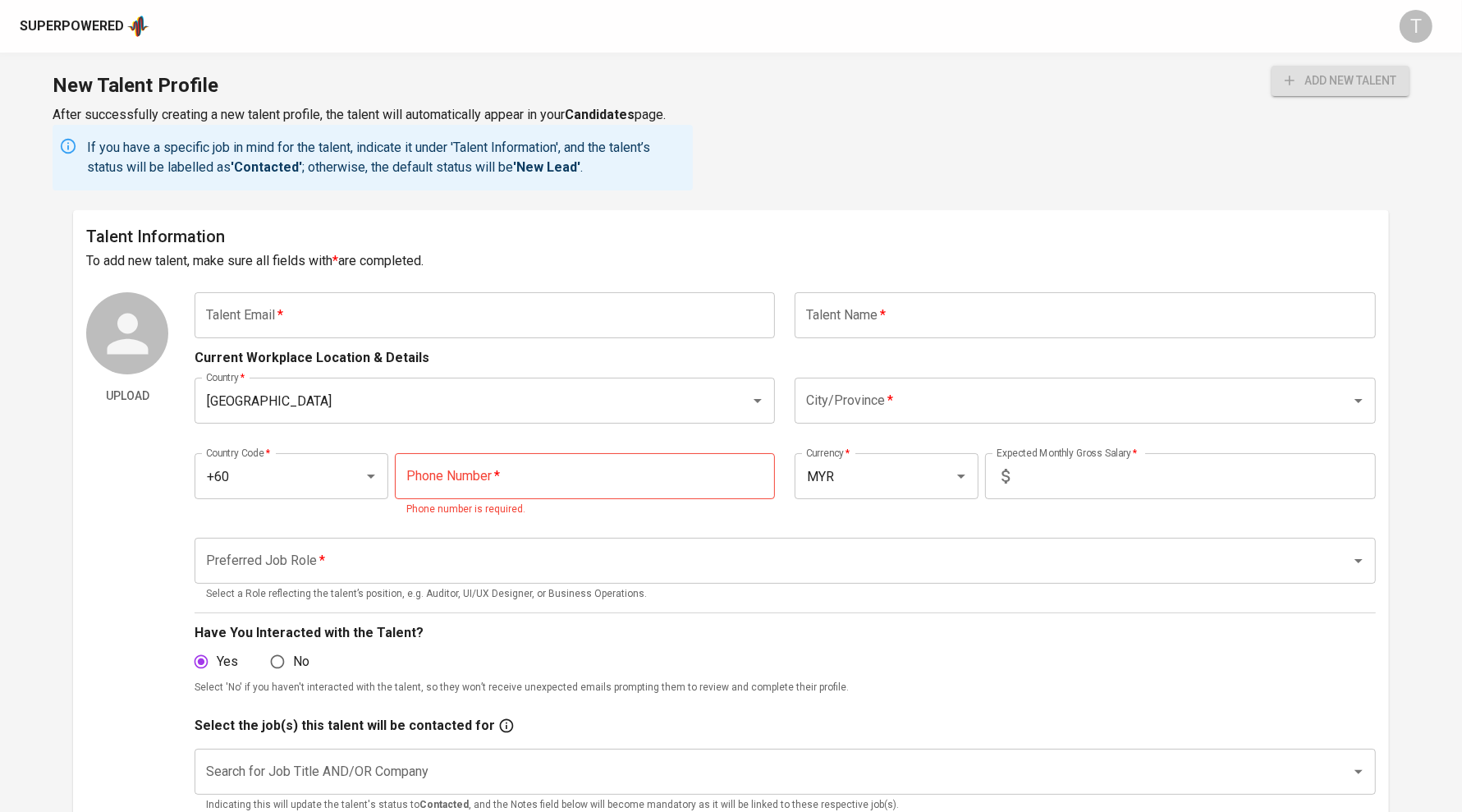
drag, startPoint x: 1437, startPoint y: 218, endPoint x: 1376, endPoint y: 49, distance: 179.7
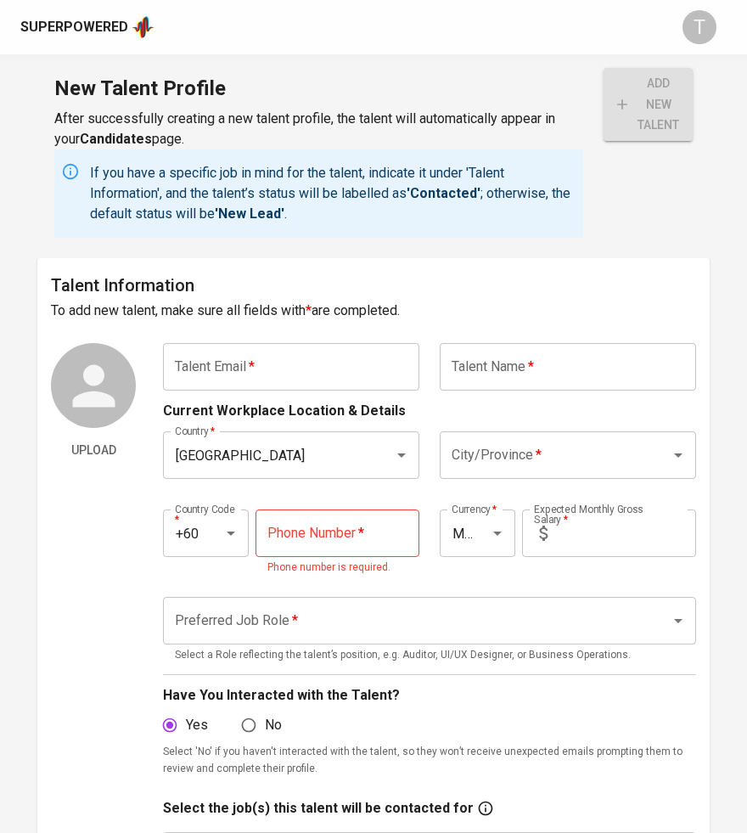
click at [537, 374] on input "text" at bounding box center [568, 367] width 256 height 48
paste input "TEW JIAHE"
type input "TEW JIAHE"
click at [338, 367] on input "text" at bounding box center [291, 367] width 256 height 48
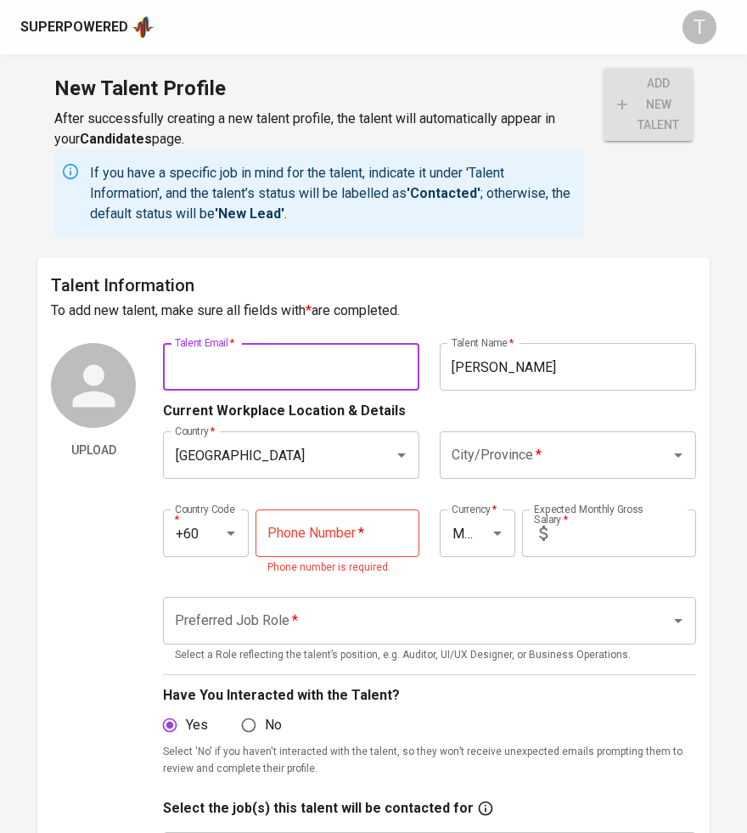
paste input "tewjiahe70@gmail.com"
type input "tewjiahe70@gmail.com"
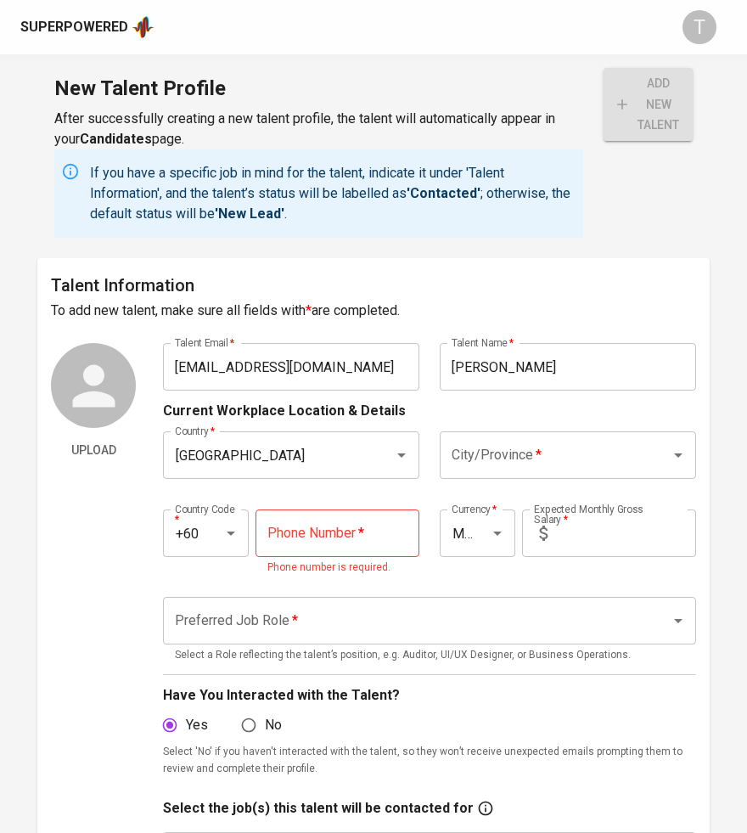
click at [368, 527] on input "tel" at bounding box center [338, 533] width 164 height 48
paste input "19-216-5328"
type input "19-216-5328"
click at [607, 535] on input "text" at bounding box center [625, 533] width 142 height 48
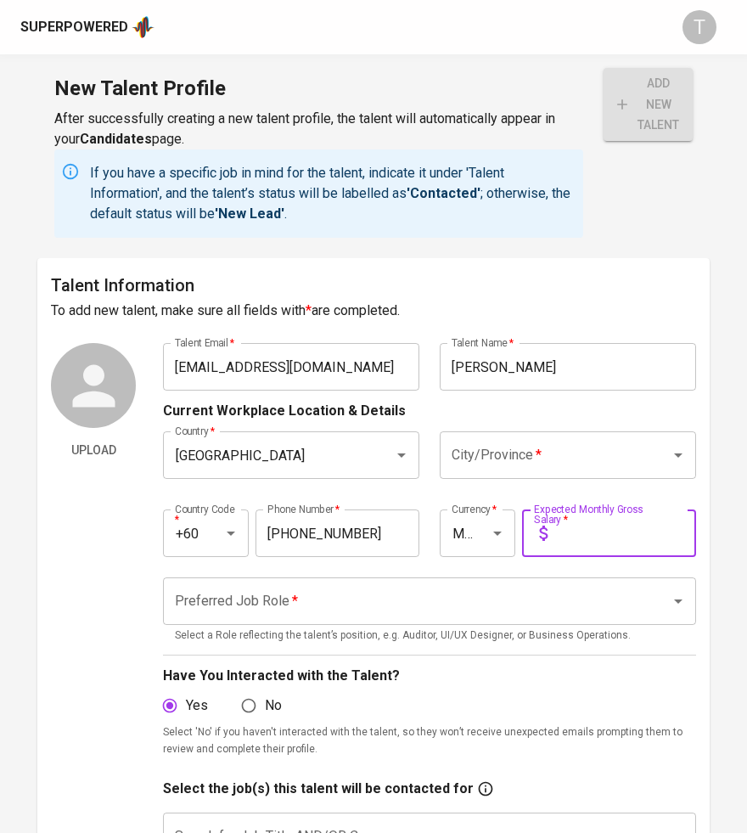
click at [615, 538] on input "text" at bounding box center [625, 533] width 142 height 48
type input "8,000"
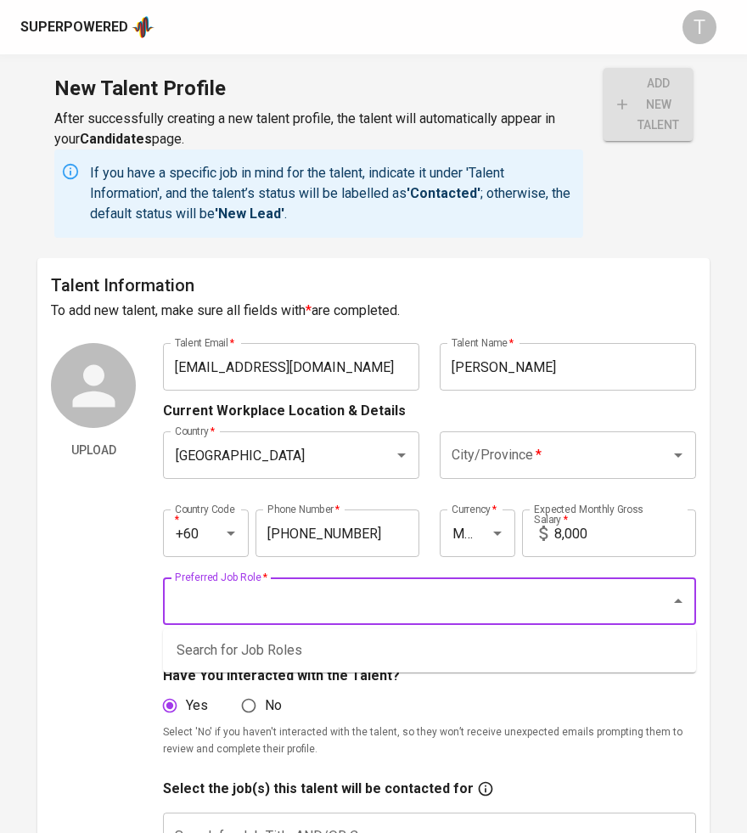
click at [582, 606] on input "Preferred Job Role   *" at bounding box center [406, 601] width 470 height 32
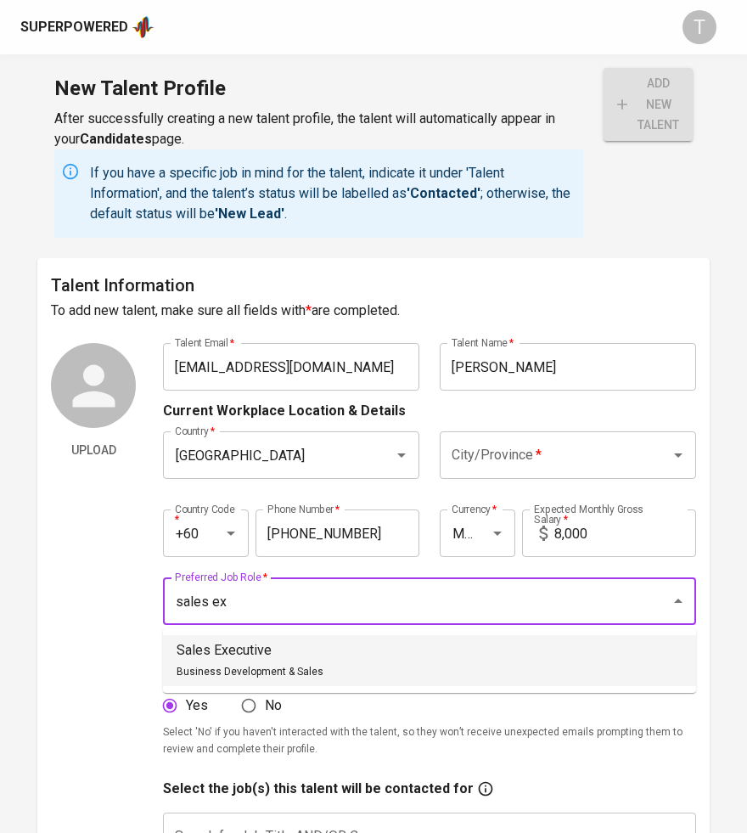
click at [520, 665] on li "Sales Executive Business Development & Sales" at bounding box center [429, 660] width 533 height 51
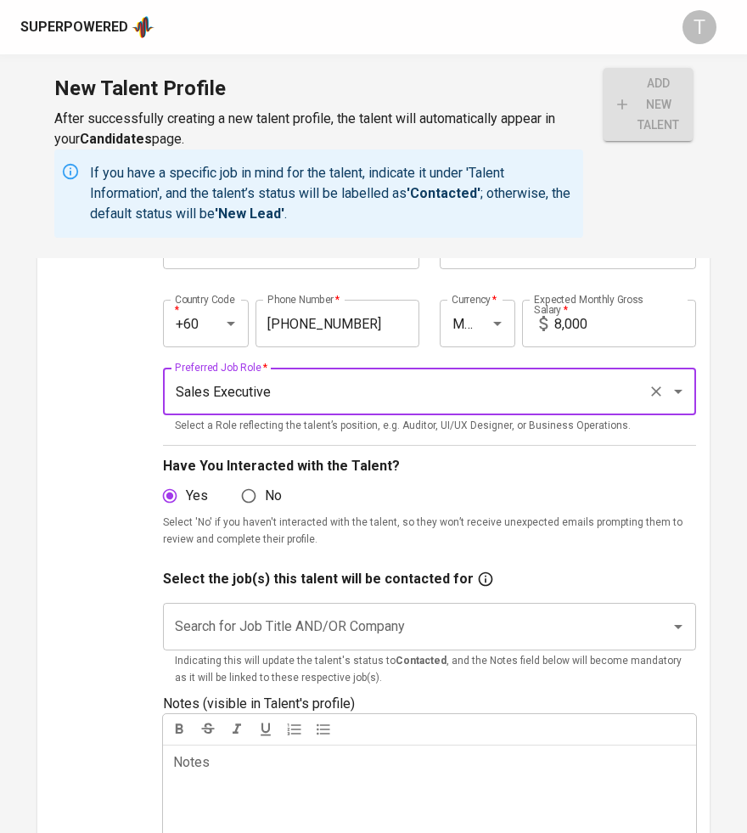
scroll to position [229, 0]
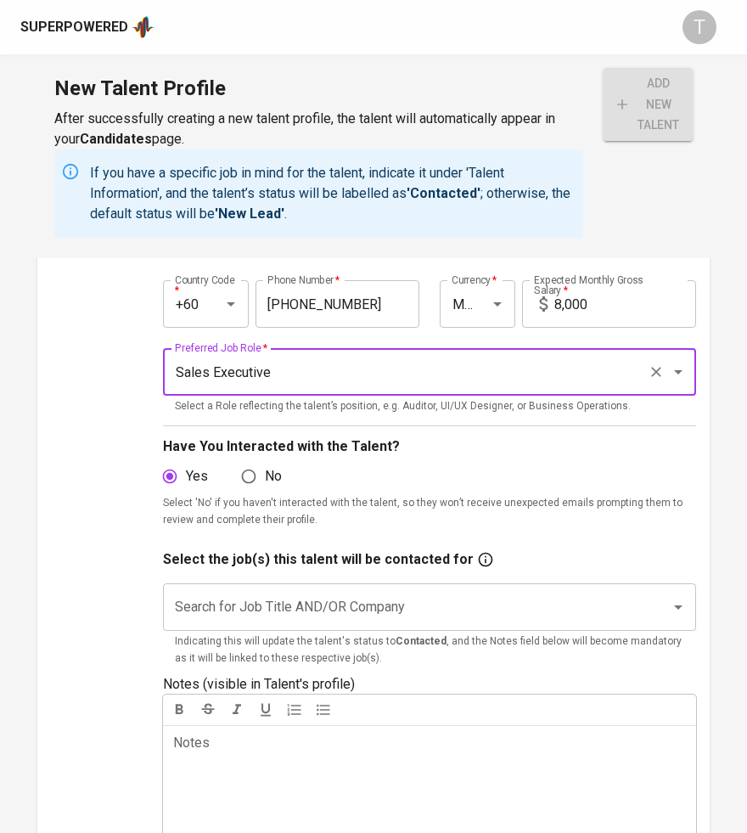
type input "Sales Executive"
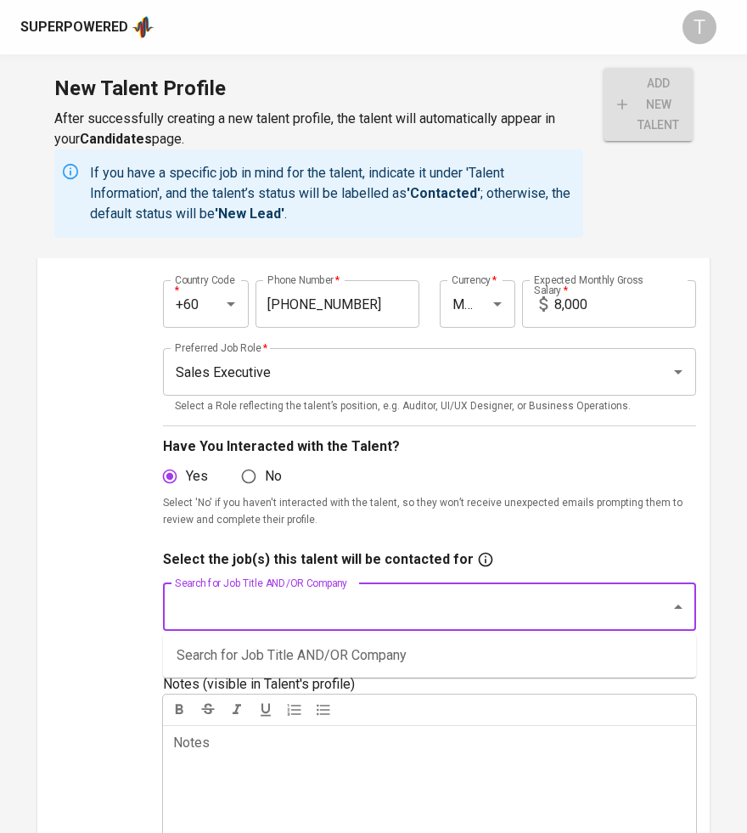
click at [391, 611] on input "Search for Job Title AND/OR Company" at bounding box center [406, 607] width 470 height 32
click at [287, 602] on input "jinteng" at bounding box center [406, 607] width 470 height 32
type input "sales"
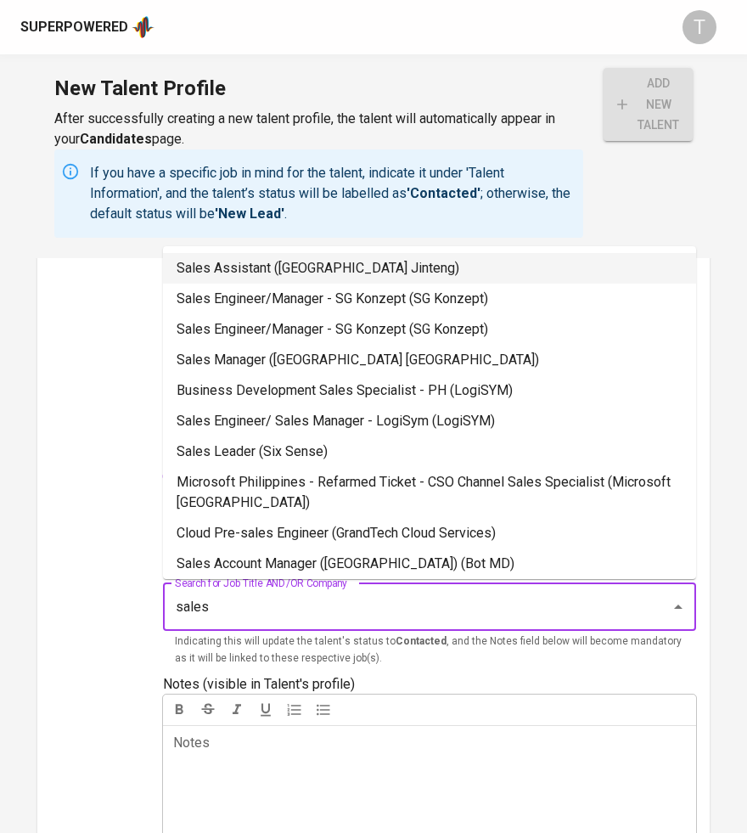
click at [310, 267] on li "Sales Assistant (Singapore Jinteng)" at bounding box center [429, 268] width 533 height 31
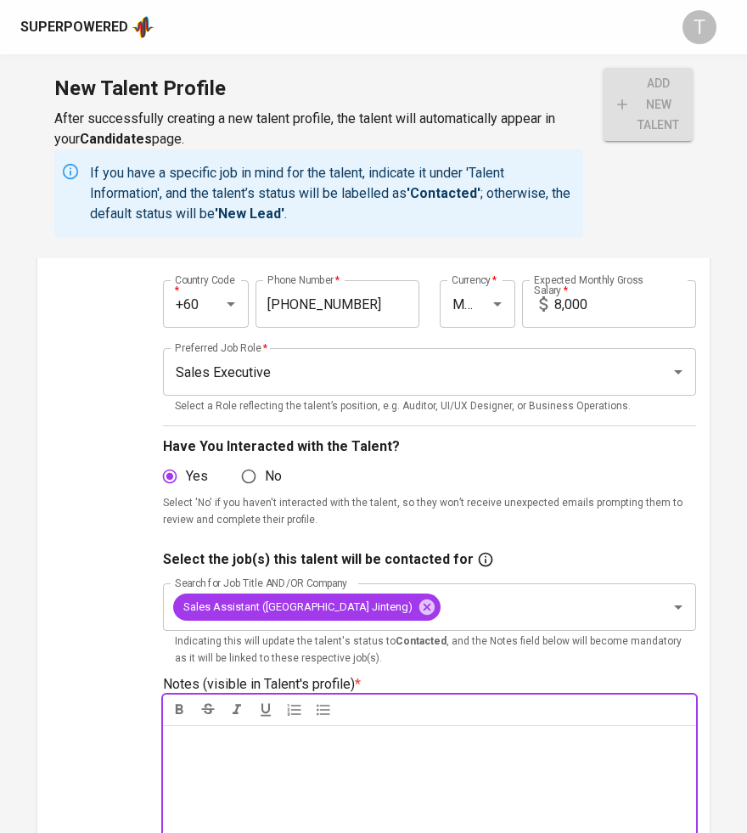
drag, startPoint x: 416, startPoint y: 782, endPoint x: 408, endPoint y: 751, distance: 32.5
click at [416, 781] on div "Notes * ﻿" at bounding box center [429, 786] width 533 height 122
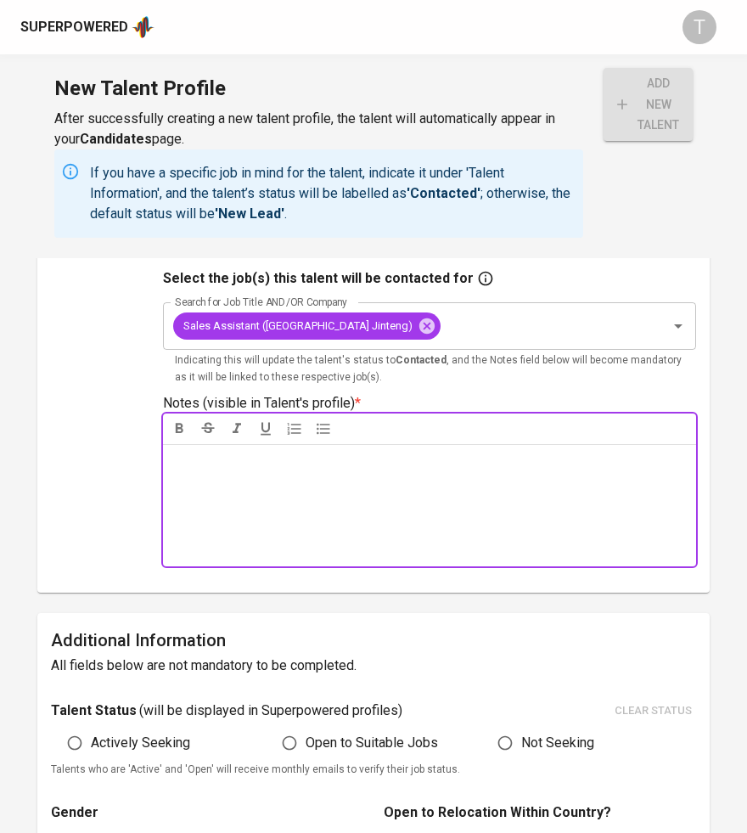
scroll to position [512, 0]
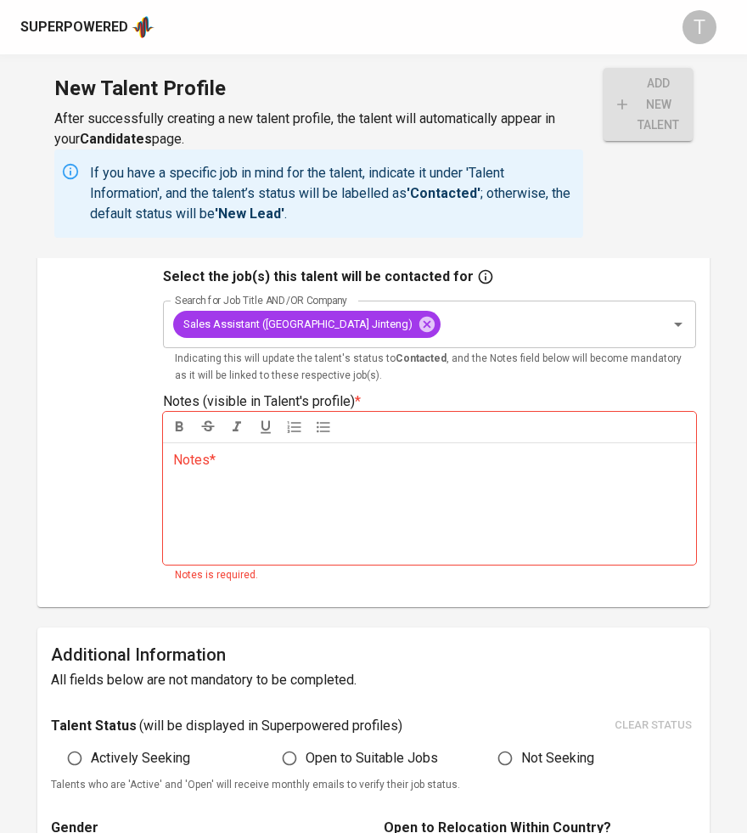
click at [583, 503] on div "Notes * ﻿" at bounding box center [429, 503] width 533 height 122
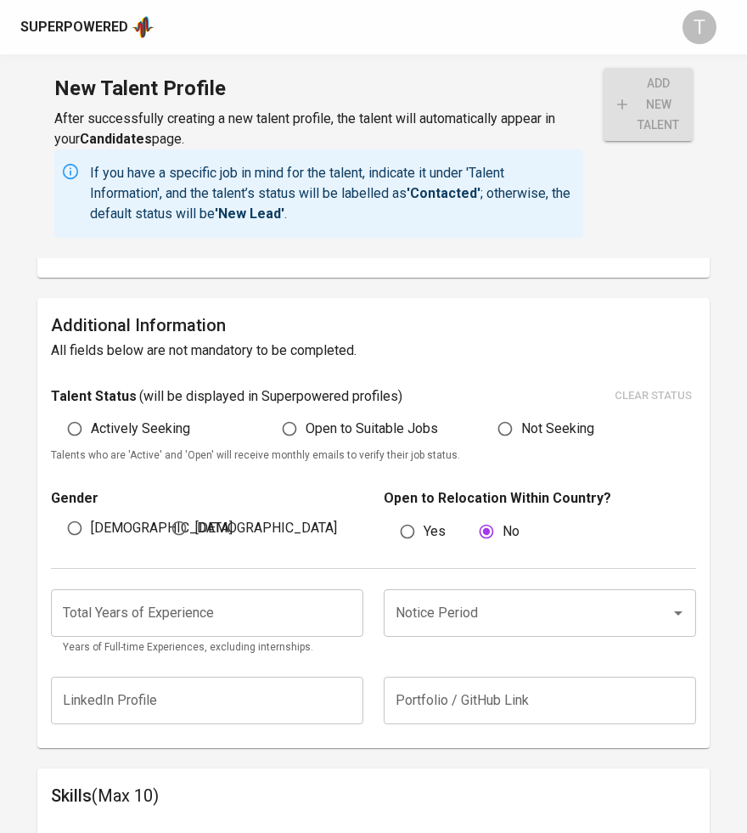
scroll to position [841, 0]
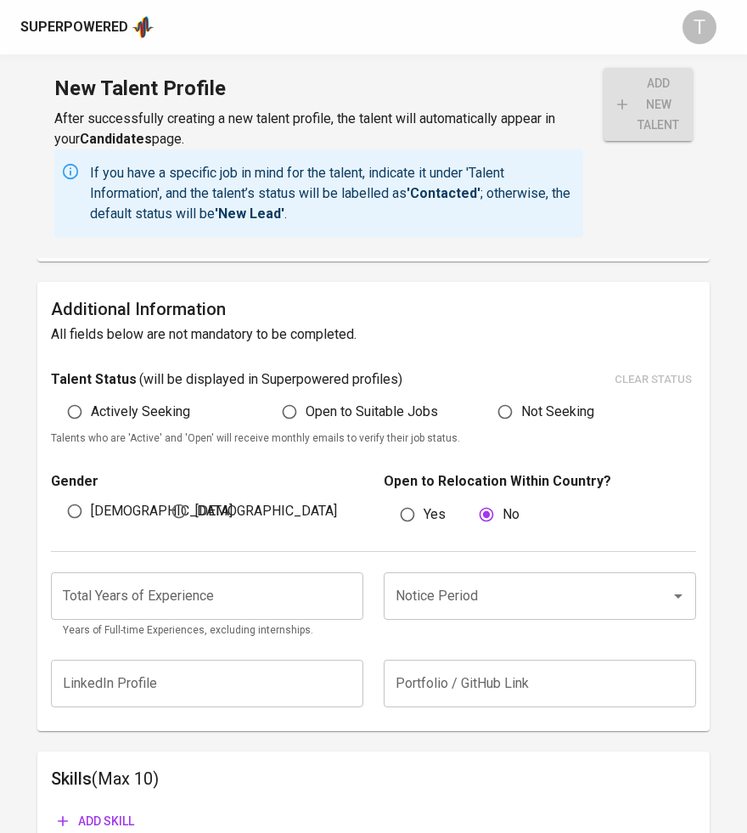
click at [162, 421] on label "Actively Seeking" at bounding box center [125, 412] width 132 height 32
click at [91, 421] on input "Actively Seeking" at bounding box center [75, 412] width 32 height 32
radio input "true"
click at [93, 502] on span "[DEMOGRAPHIC_DATA]" at bounding box center [162, 511] width 142 height 20
click at [91, 502] on input "[DEMOGRAPHIC_DATA]" at bounding box center [75, 511] width 32 height 32
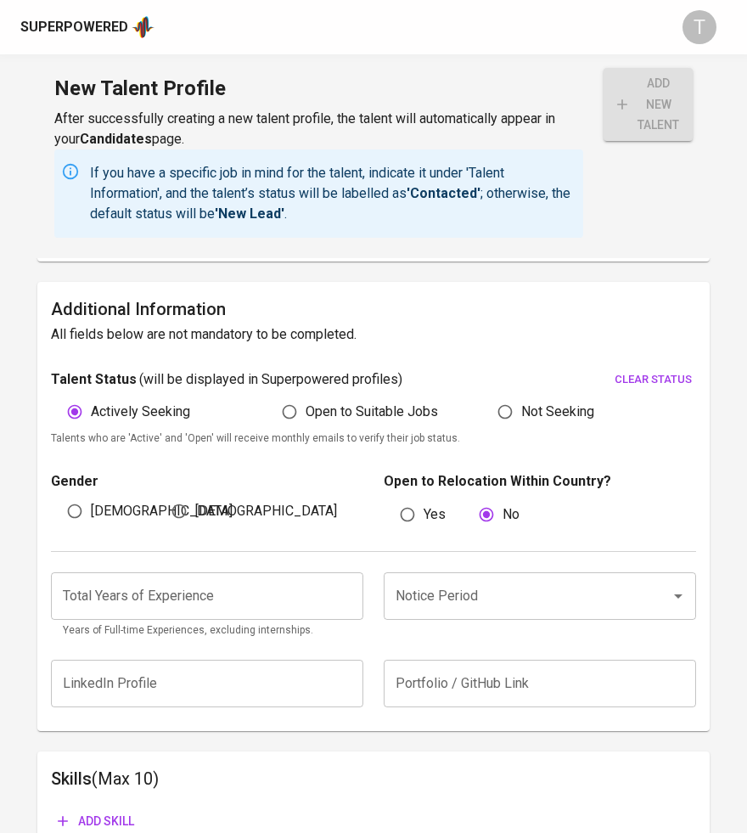
radio input "true"
click at [149, 582] on input "number" at bounding box center [207, 596] width 312 height 48
click at [237, 619] on div "Total Years of Experience Total Years of Experience Years of Full-time Experien…" at bounding box center [207, 605] width 312 height 67
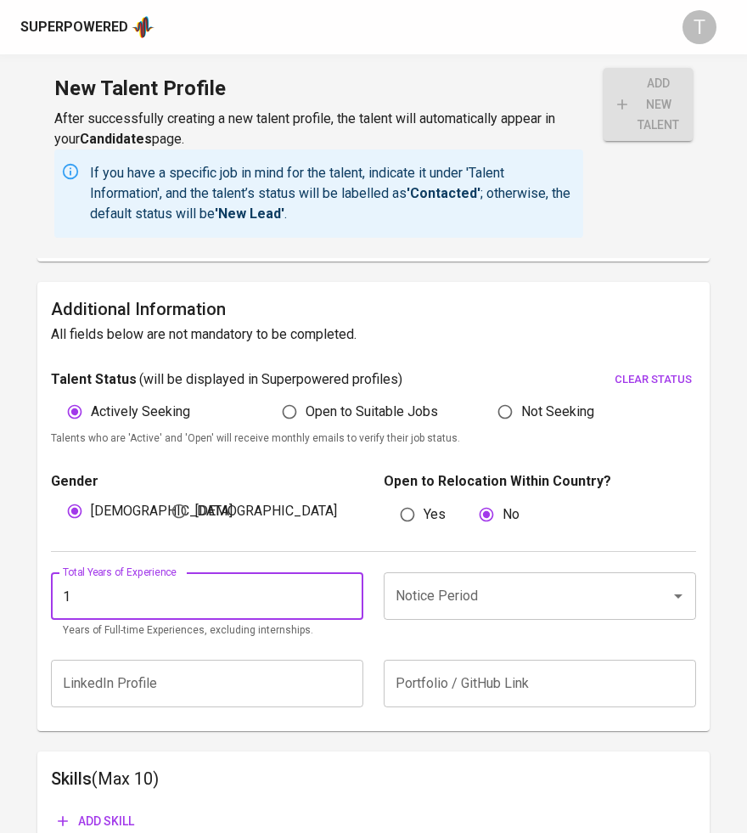
type input "1"
click at [493, 606] on input "Notice Period" at bounding box center [516, 596] width 250 height 32
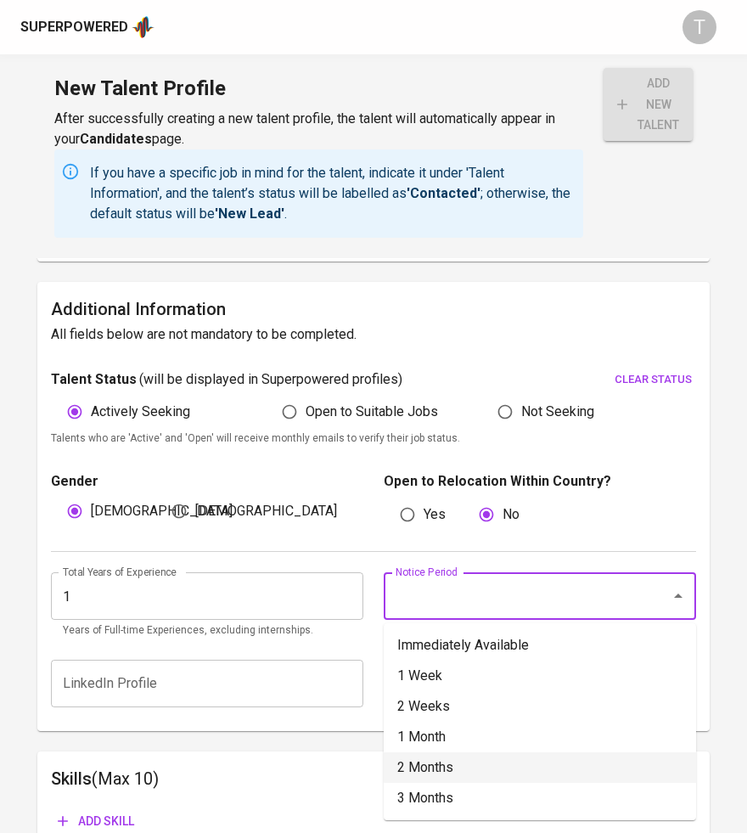
click at [455, 760] on li "2 Months" at bounding box center [540, 767] width 312 height 31
type input "2 Months"
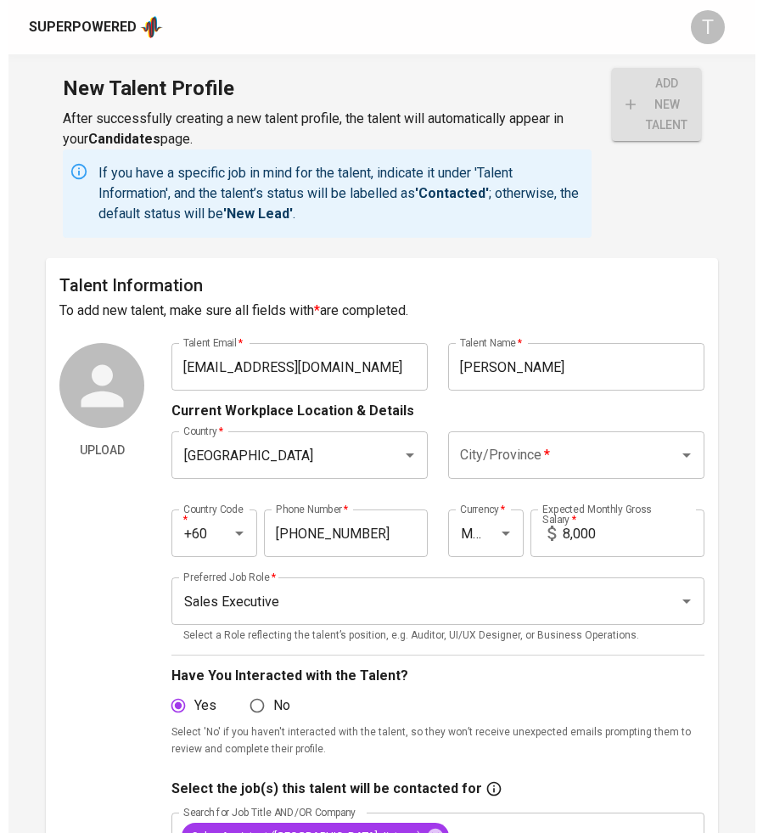
scroll to position [0, 0]
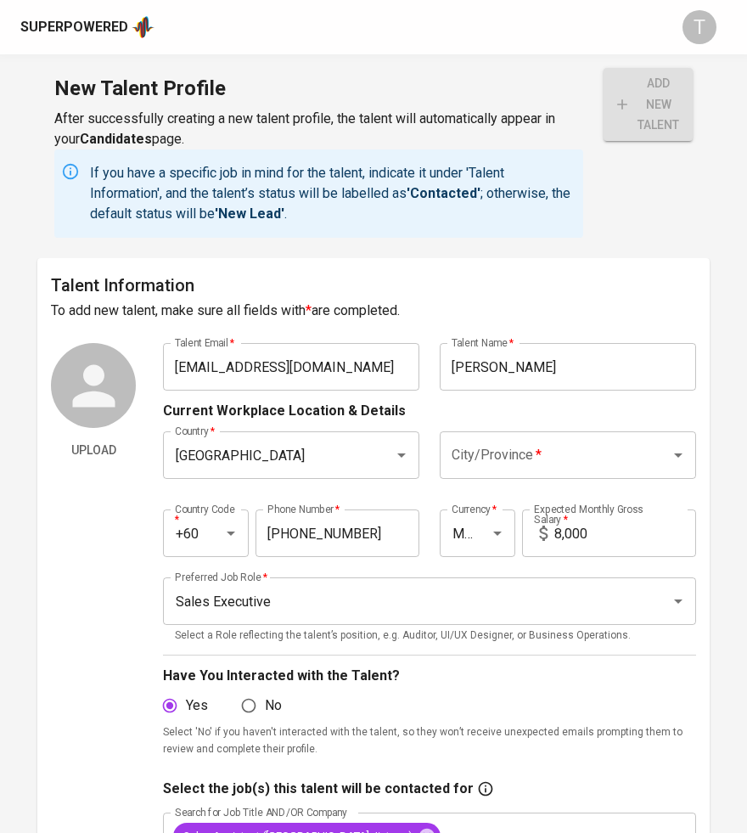
click at [527, 450] on input "City/Province   *" at bounding box center [544, 455] width 194 height 32
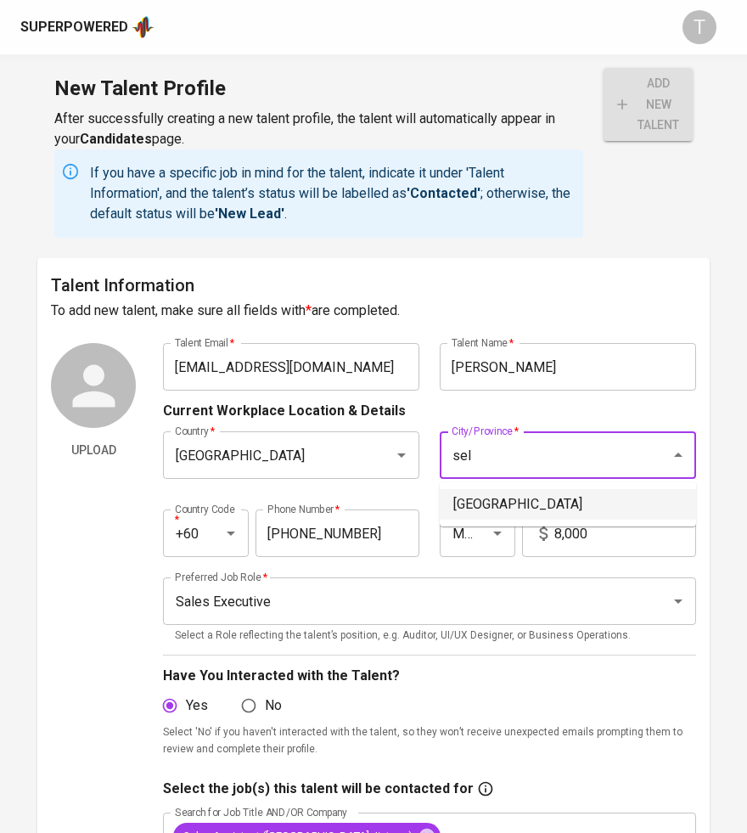
click at [537, 510] on li "Kuala Selangor" at bounding box center [568, 504] width 256 height 31
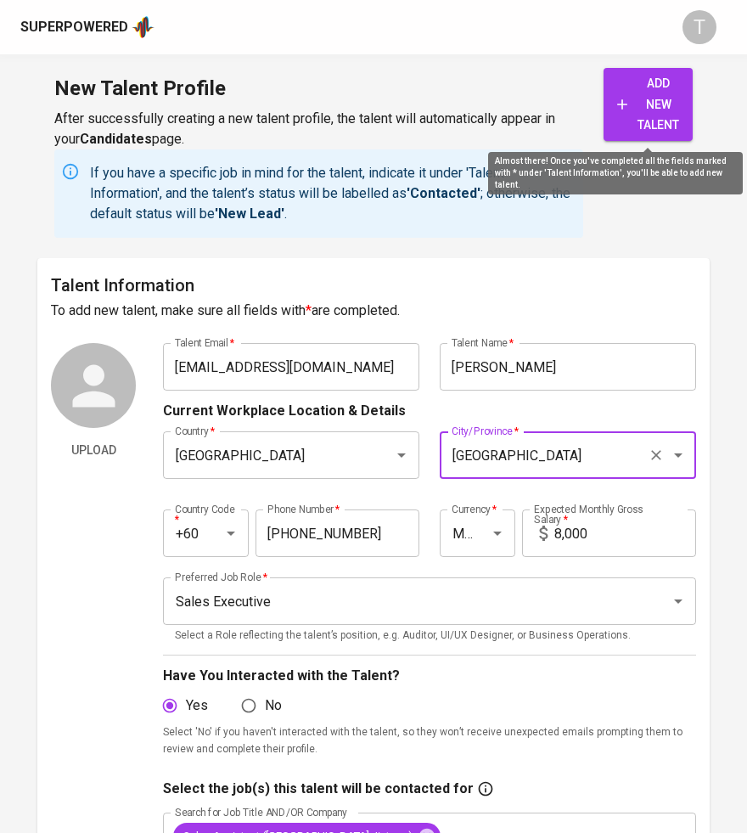
type input "Kuala Selangor"
click at [643, 92] on span "add new talent" at bounding box center [648, 104] width 62 height 63
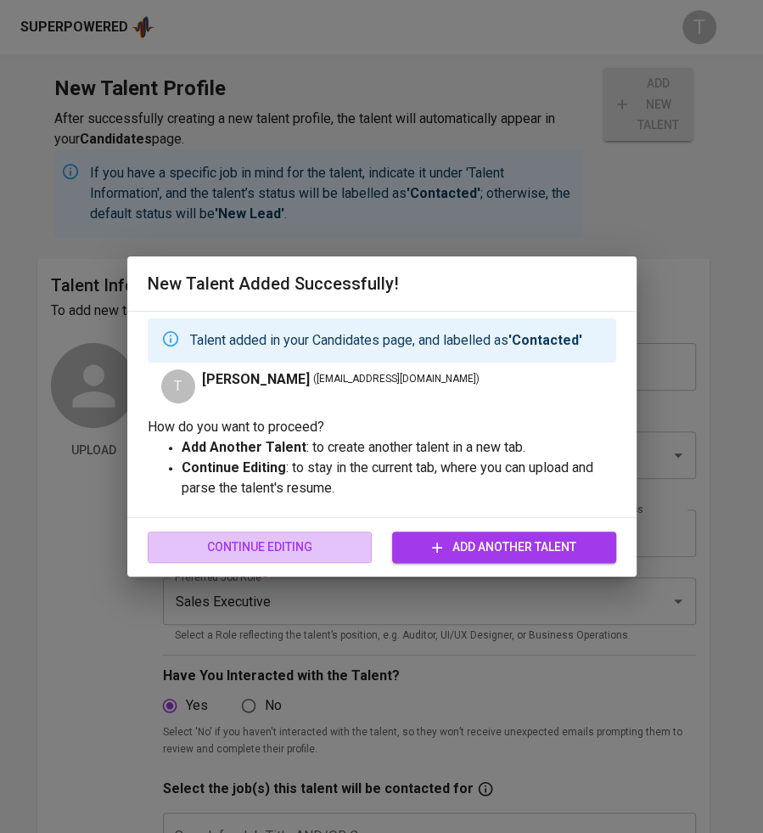
click at [284, 554] on span "Continue Editing" at bounding box center [259, 547] width 197 height 21
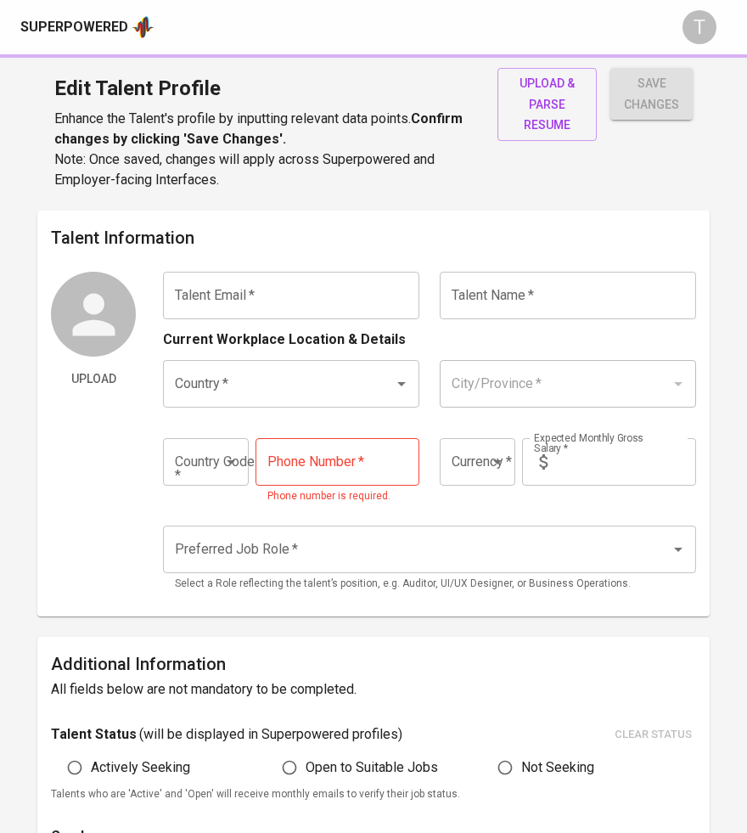
type input "tewjiahe70@gmail.com"
type input "TEW JIAHE"
type input "[GEOGRAPHIC_DATA]"
type input "Kuala Selangor"
type input "+60"
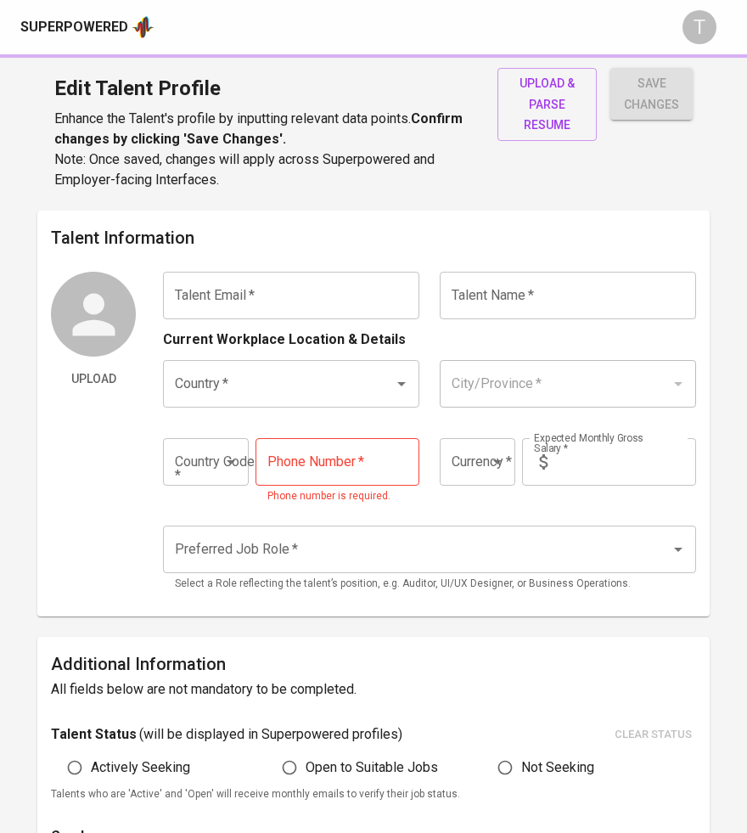
type input "19-216-5328"
type input "MYR"
type input "8,000"
type input "Sales Executive"
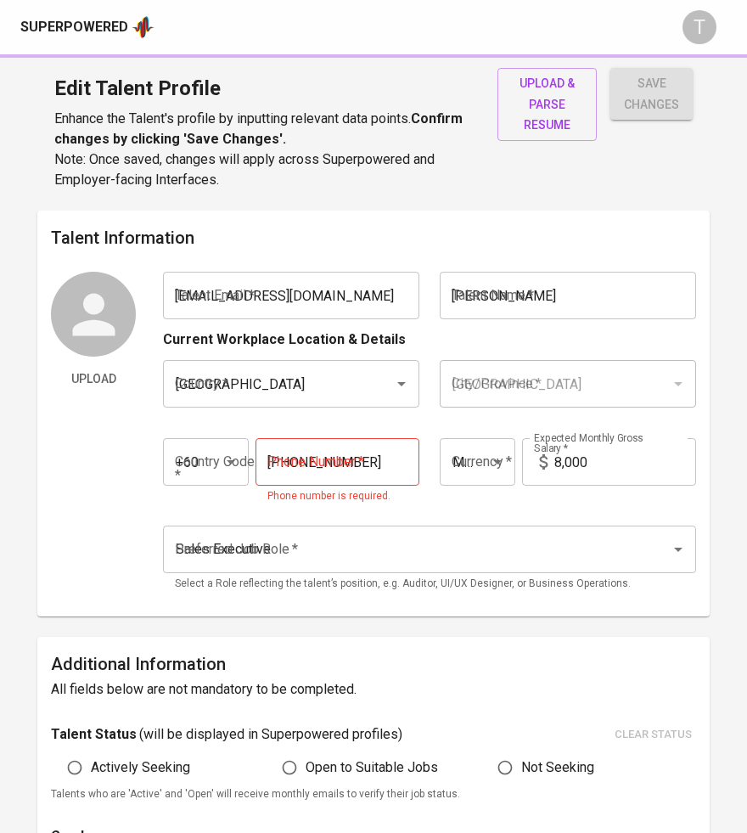
radio input "true"
type input "1"
type input "2 Months"
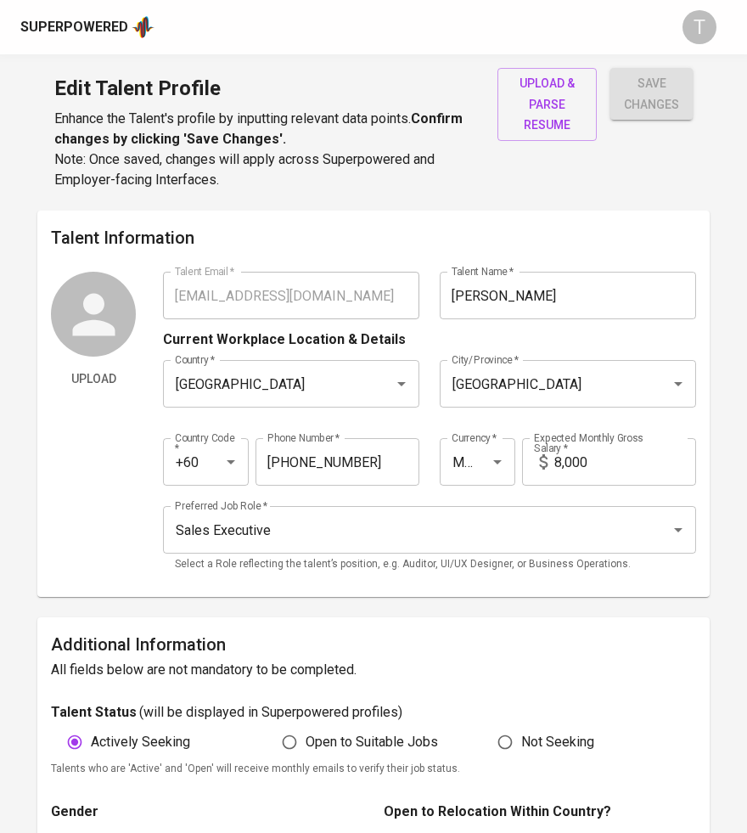
click at [539, 103] on span "upload & parse resume" at bounding box center [547, 104] width 72 height 63
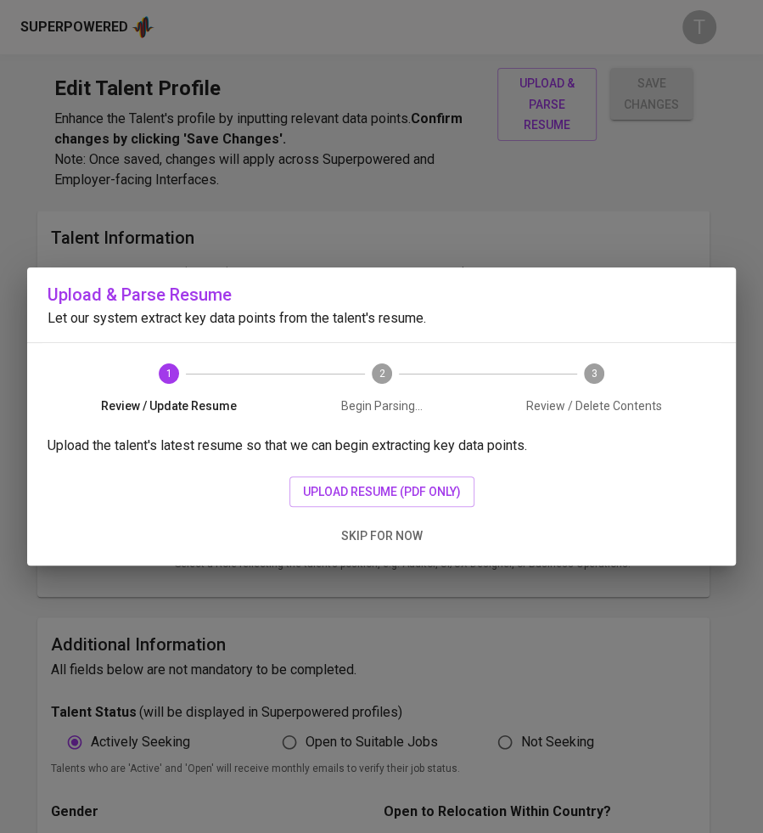
click at [329, 481] on span "upload resume (pdf only)" at bounding box center [382, 491] width 158 height 21
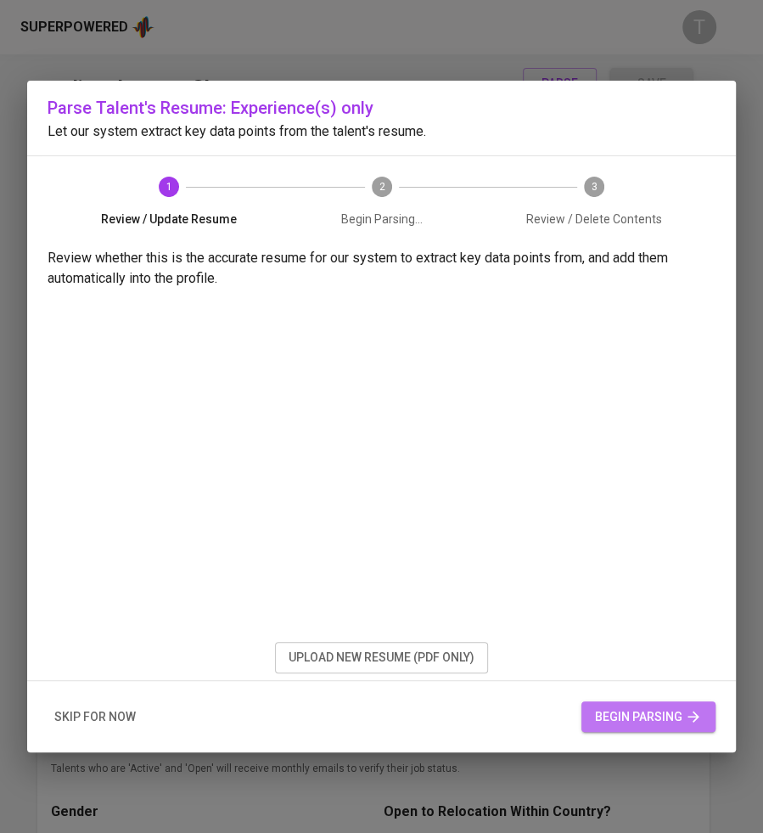
click at [641, 713] on span "begin parsing" at bounding box center [648, 716] width 107 height 21
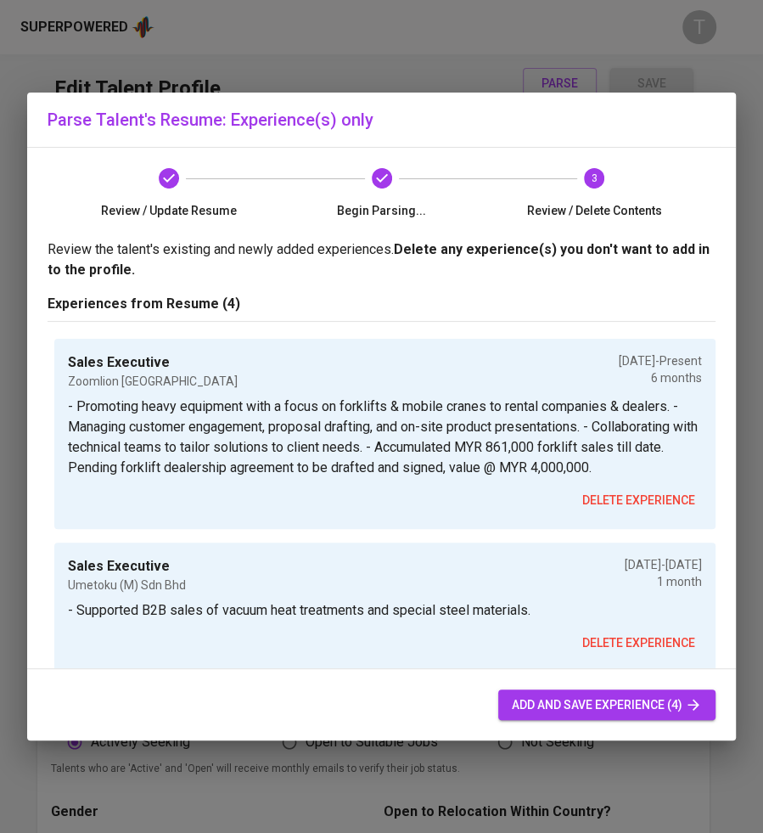
click at [638, 700] on span "add and save experience (4)" at bounding box center [607, 705] width 190 height 21
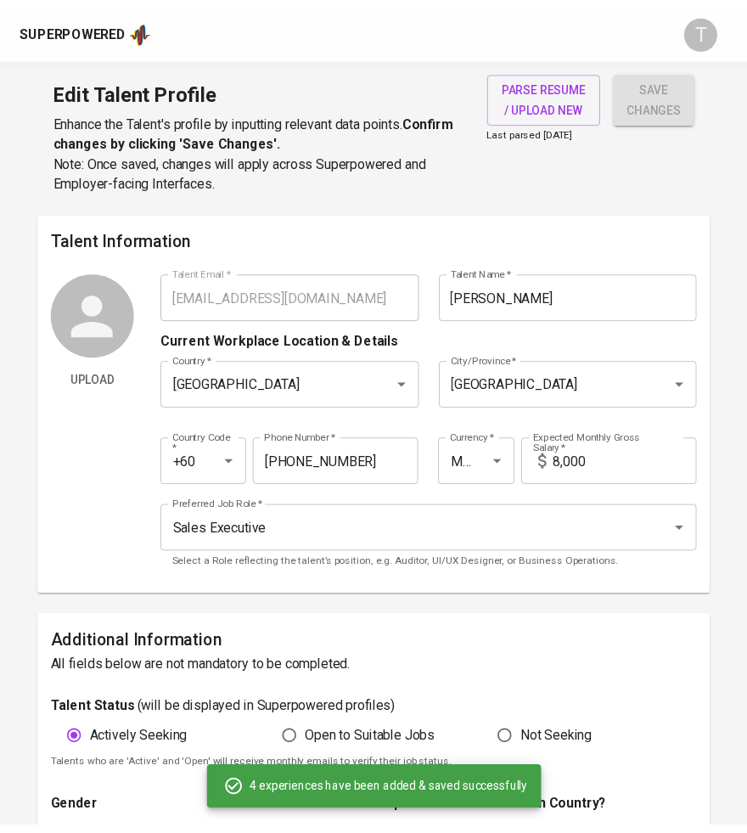
scroll to position [554, 0]
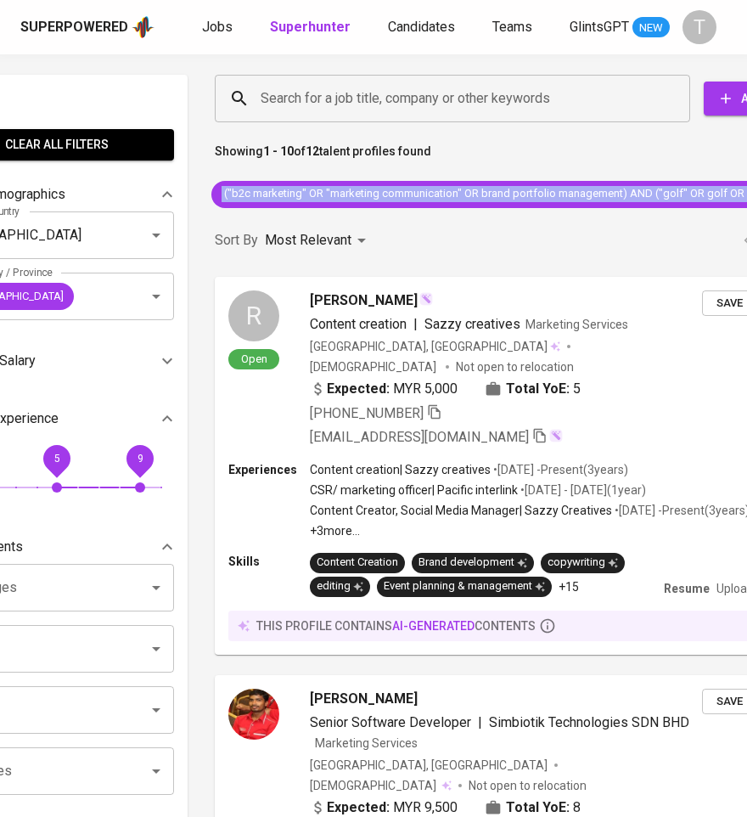
scroll to position [0, 210]
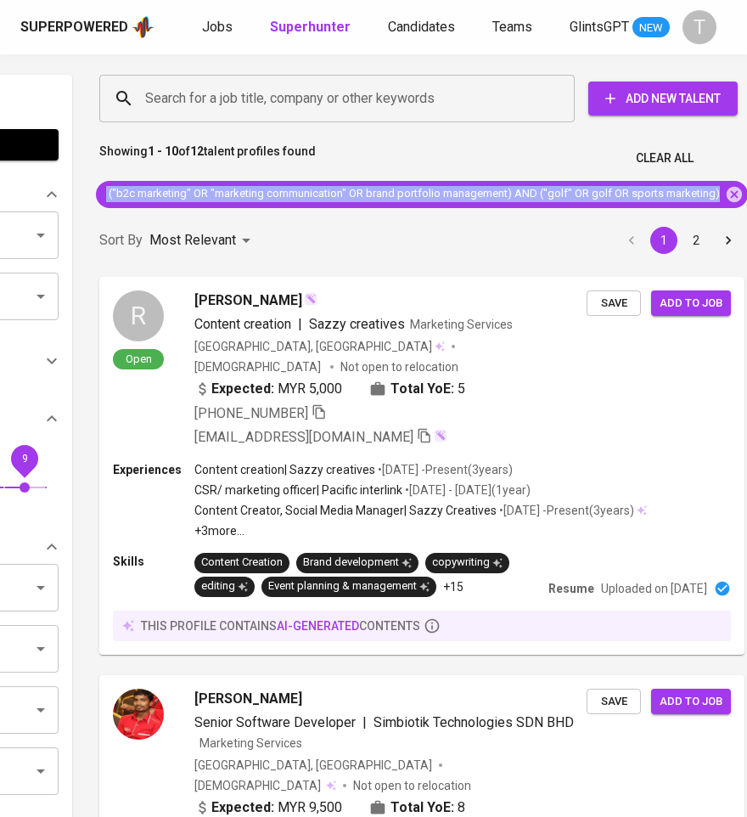
drag, startPoint x: 308, startPoint y: 24, endPoint x: 219, endPoint y: 24, distance: 89.1
click at [309, 23] on b "Superhunter" at bounding box center [310, 27] width 81 height 16
click at [318, 13] on div "Superpowered Jobs Superhunter Candidates Teams GlintsGPT NEW T" at bounding box center [373, 27] width 747 height 54
click at [219, 24] on span "Jobs" at bounding box center [217, 27] width 31 height 16
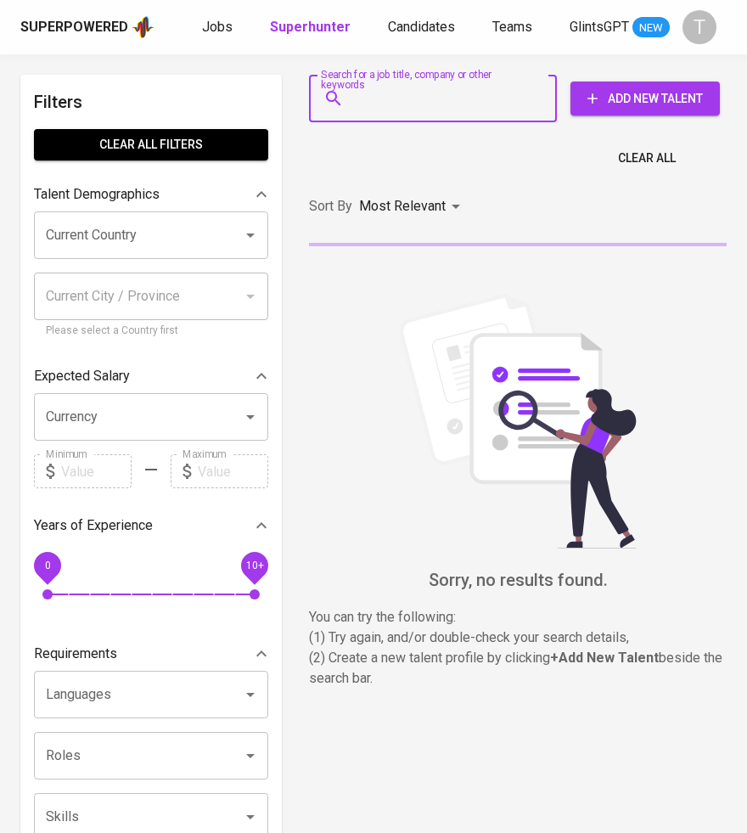
type input "tewjiahe70@gmail.com"
click at [413, 89] on input "tewjiahe70@gmail.com" at bounding box center [437, 98] width 173 height 32
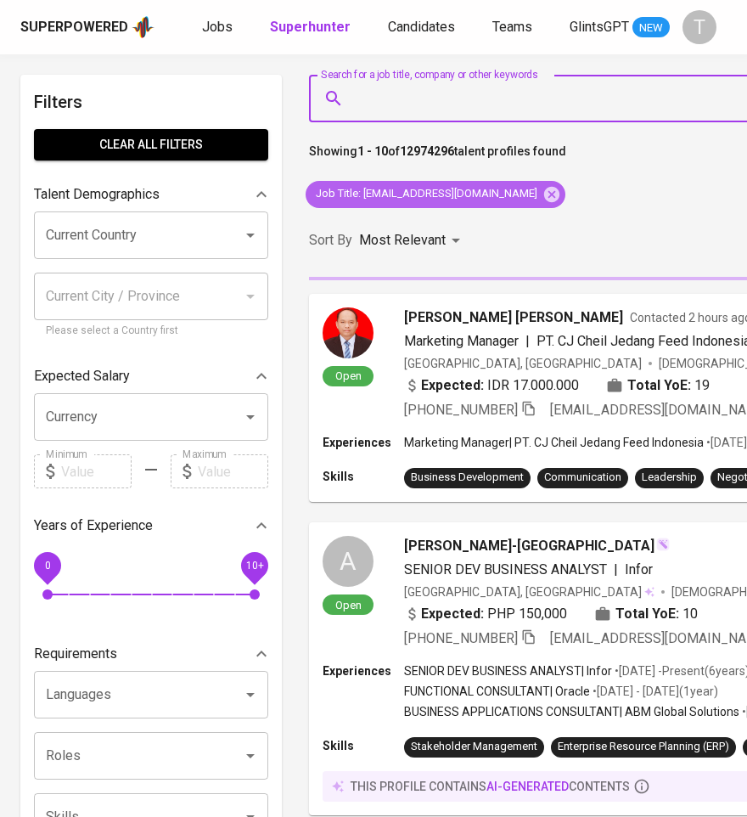
click at [543, 191] on icon at bounding box center [552, 194] width 19 height 19
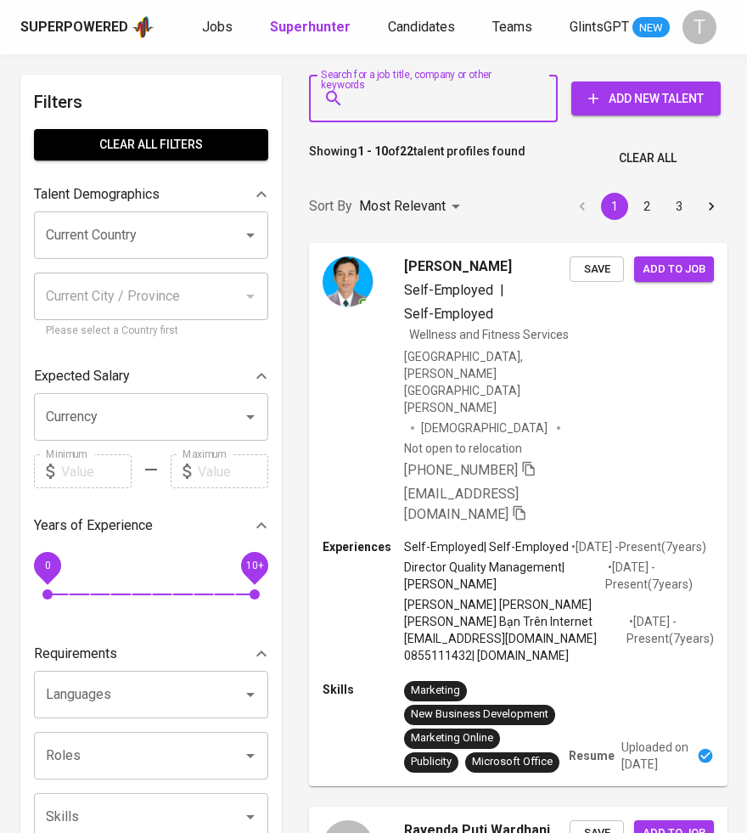
paste input "tewjiahe70@gmail.com"
type input "tewjiahe70@gmail.com"
click at [408, 111] on input "tewjiahe70@gmail.com" at bounding box center [438, 98] width 174 height 32
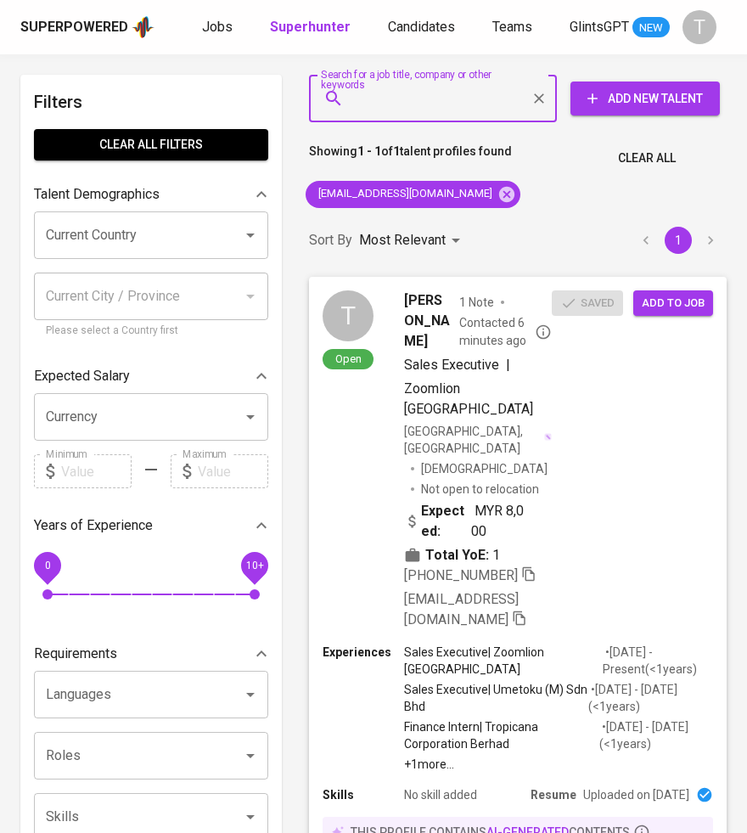
click at [678, 294] on span "Add to job" at bounding box center [673, 304] width 63 height 20
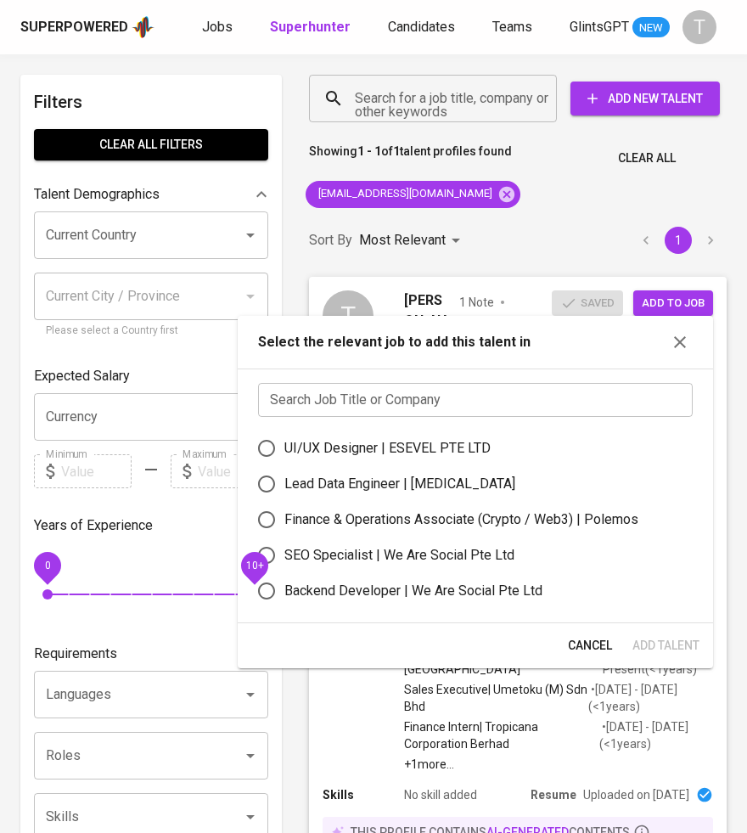
click at [477, 407] on input "text" at bounding box center [475, 400] width 435 height 34
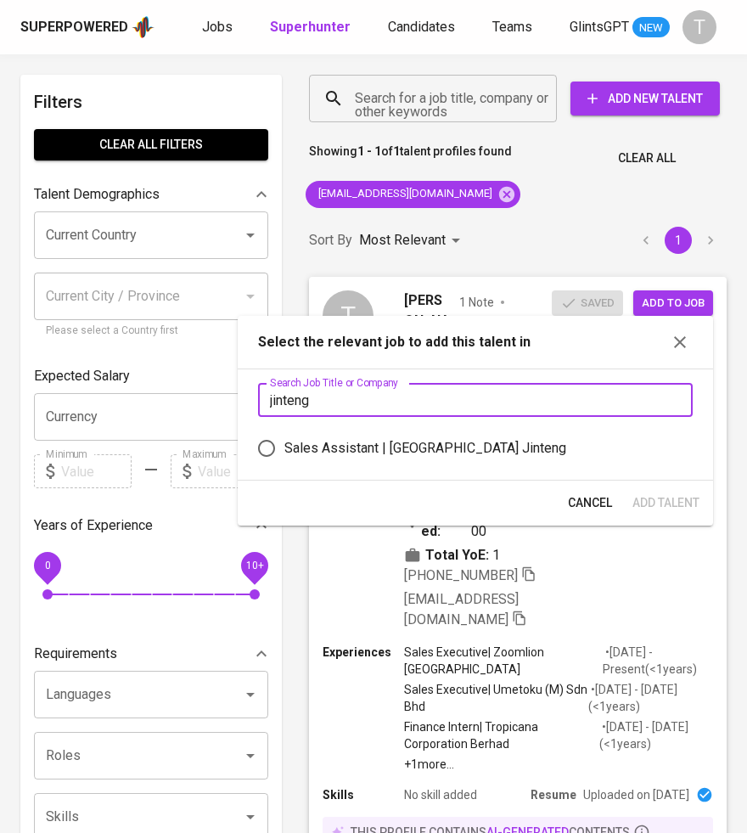
type input "jinteng"
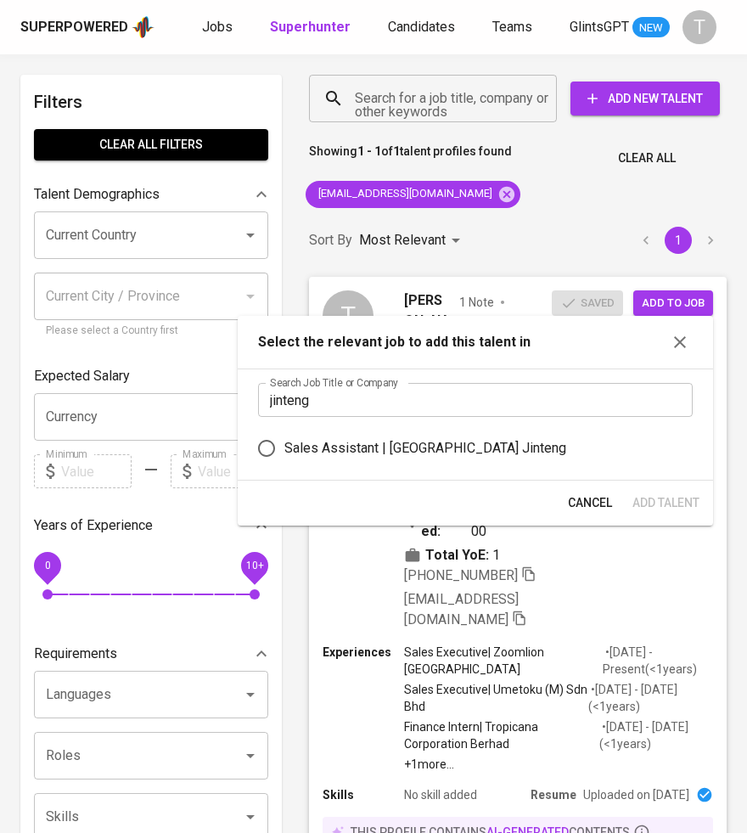
click at [444, 446] on div "Sales Assistant | Singapore Jinteng" at bounding box center [425, 448] width 282 height 20
click at [284, 446] on input "Sales Assistant | Singapore Jinteng" at bounding box center [267, 448] width 36 height 36
radio input "true"
click at [682, 499] on span "Add Talent" at bounding box center [666, 502] width 67 height 21
